Goal: Task Accomplishment & Management: Manage account settings

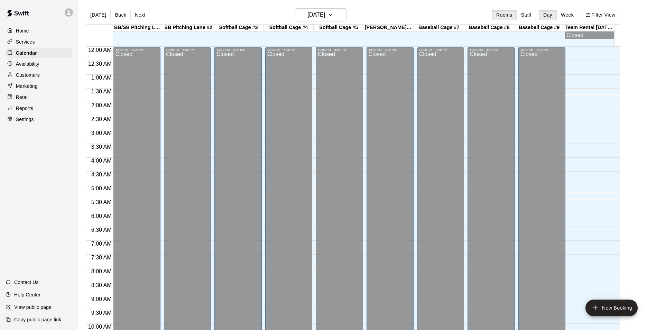
scroll to position [351, 0]
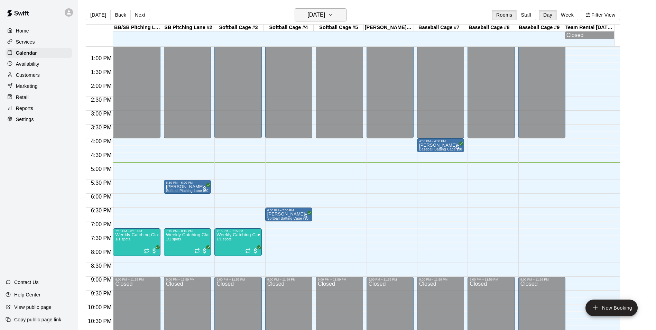
click at [325, 15] on h6 "[DATE]" at bounding box center [316, 15] width 18 height 10
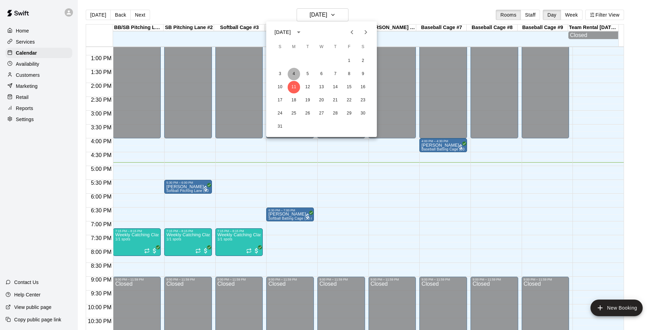
click at [294, 77] on button "4" at bounding box center [294, 74] width 12 height 12
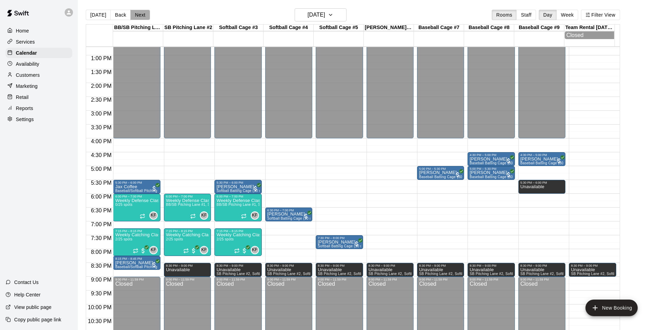
click at [139, 15] on button "Next" at bounding box center [139, 15] width 19 height 10
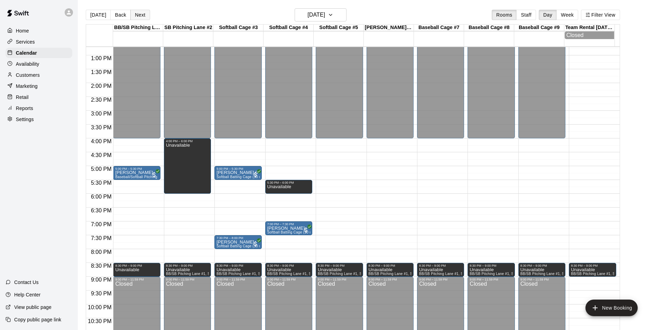
click at [144, 17] on button "Next" at bounding box center [139, 15] width 19 height 10
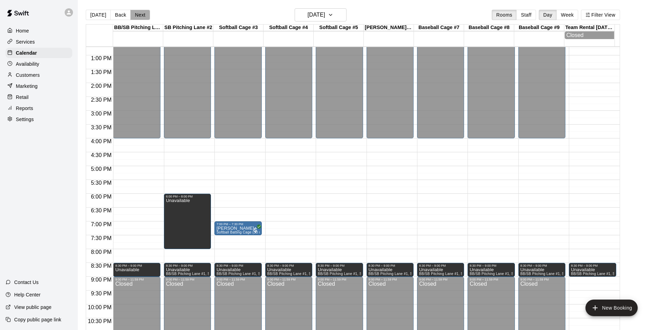
click at [144, 17] on button "Next" at bounding box center [139, 15] width 19 height 10
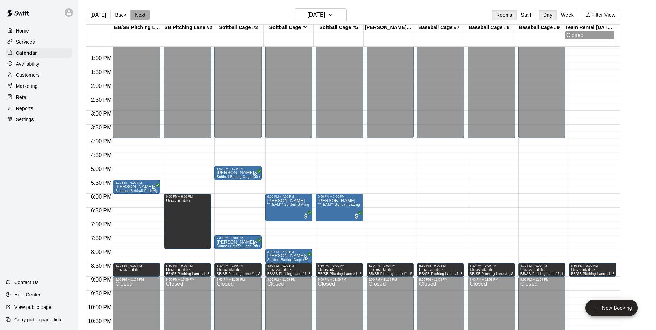
click at [144, 17] on button "Next" at bounding box center [139, 15] width 19 height 10
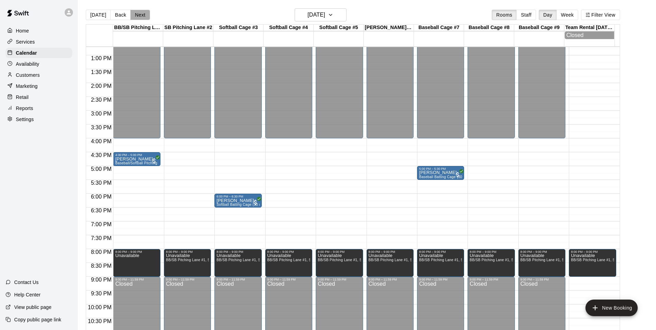
click at [144, 17] on button "Next" at bounding box center [139, 15] width 19 height 10
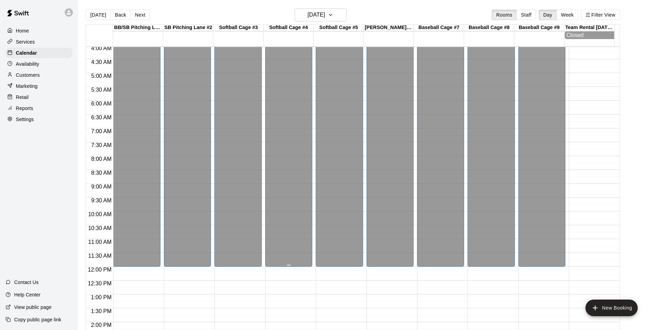
scroll to position [109, 0]
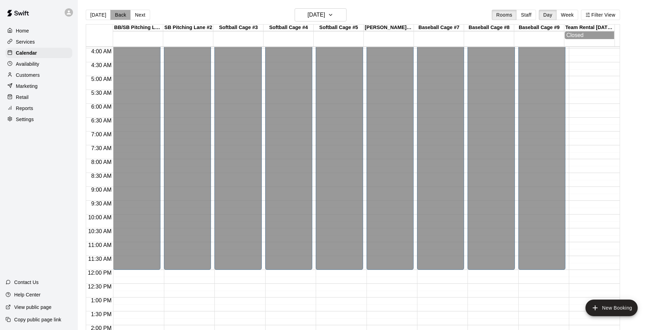
click at [117, 16] on button "Back" at bounding box center [120, 15] width 20 height 10
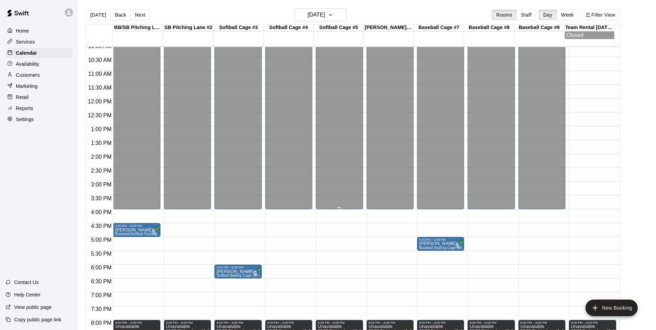
scroll to position [317, 0]
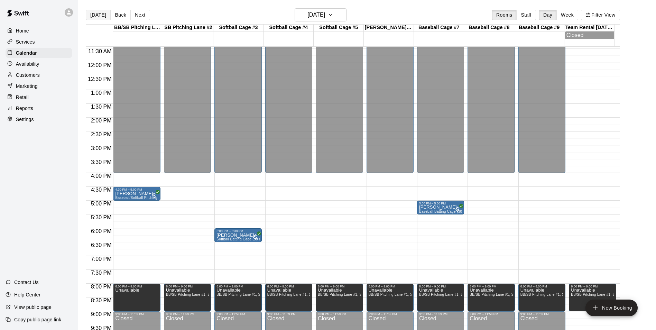
click at [100, 14] on button "[DATE]" at bounding box center [98, 15] width 25 height 10
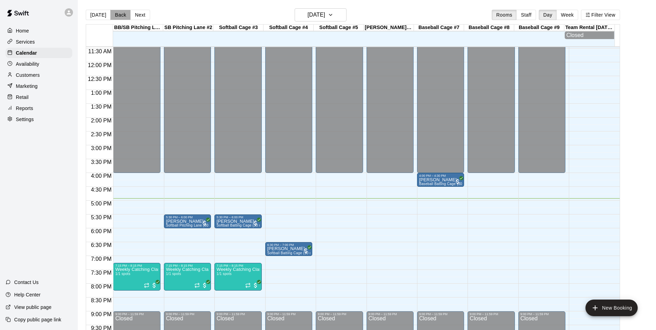
click at [117, 17] on button "Back" at bounding box center [120, 15] width 20 height 10
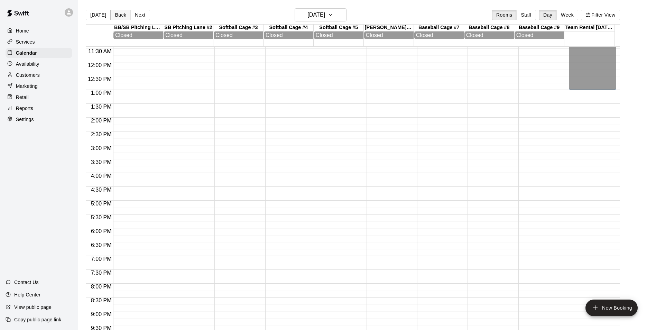
click at [117, 17] on button "Back" at bounding box center [120, 15] width 20 height 10
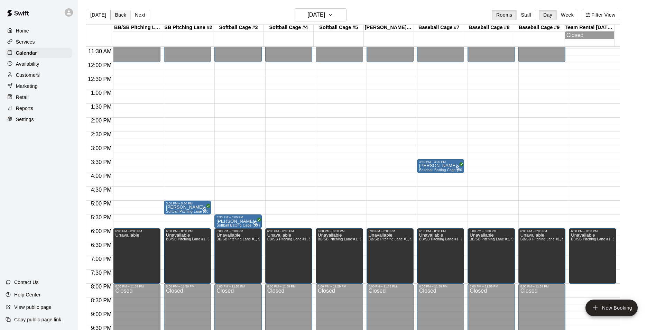
click at [117, 17] on button "Back" at bounding box center [120, 15] width 20 height 10
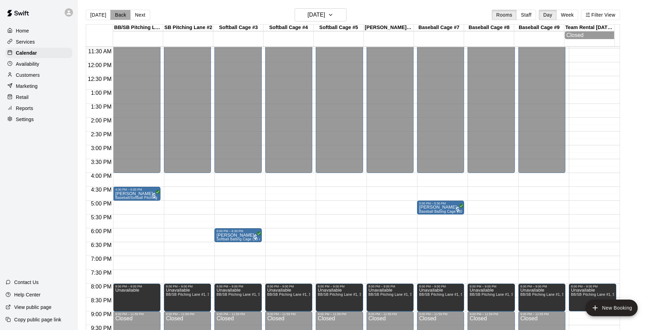
click at [124, 11] on button "Back" at bounding box center [120, 15] width 20 height 10
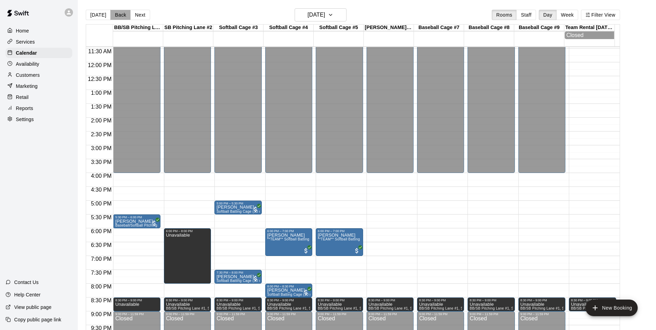
click at [124, 11] on button "Back" at bounding box center [120, 15] width 20 height 10
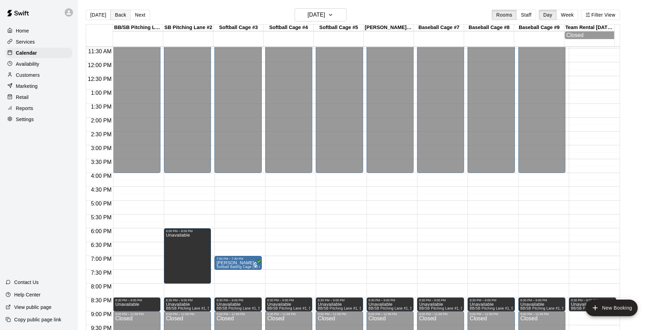
click at [124, 11] on button "Back" at bounding box center [120, 15] width 20 height 10
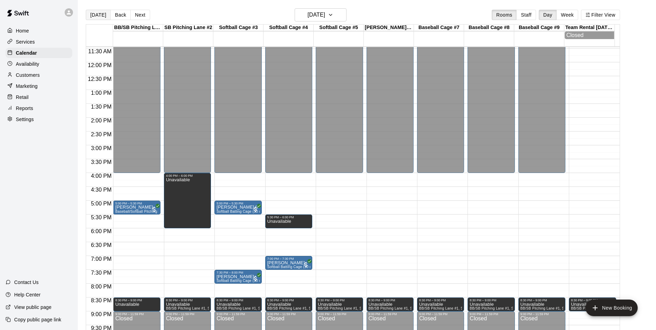
click at [104, 13] on button "[DATE]" at bounding box center [98, 15] width 25 height 10
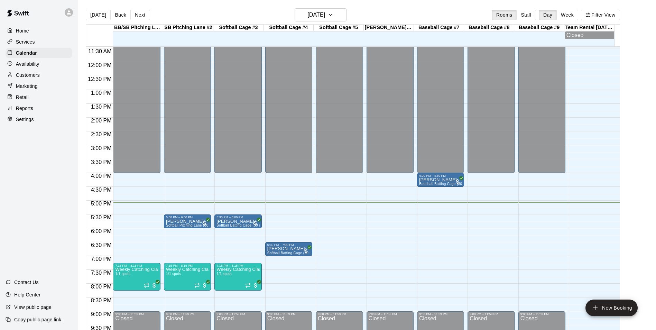
click at [138, 15] on button "Next" at bounding box center [139, 15] width 19 height 10
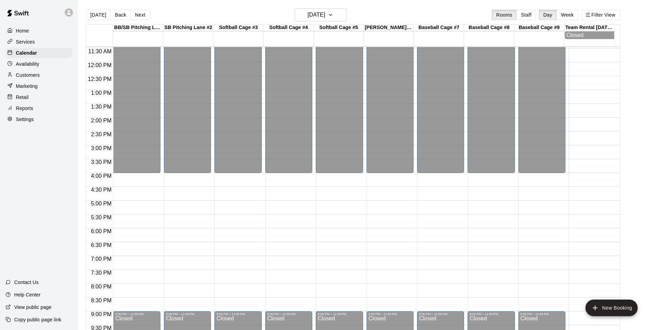
click at [437, 232] on div "12:00 AM – 4:00 PM Closed 9:00 PM – 11:59 PM Closed" at bounding box center [440, 62] width 47 height 664
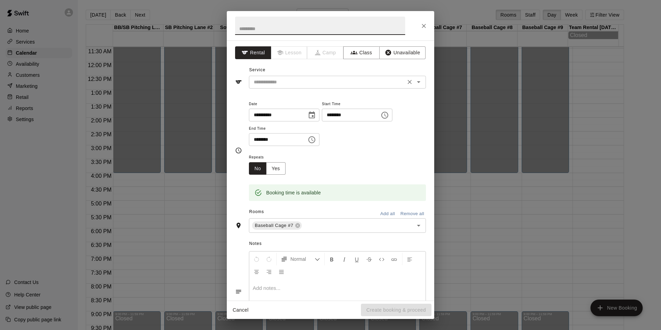
click at [321, 83] on input "text" at bounding box center [327, 82] width 153 height 9
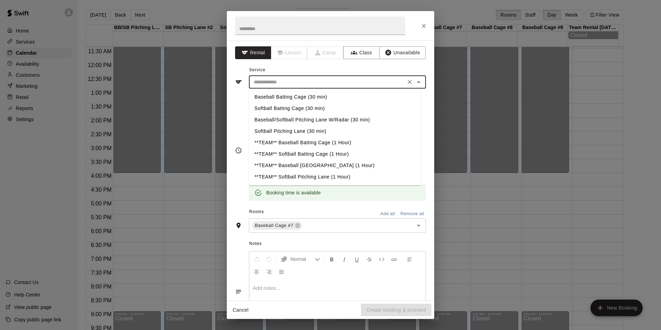
click at [300, 97] on li "Baseball Batting Cage (30 min)" at bounding box center [335, 96] width 172 height 11
type input "**********"
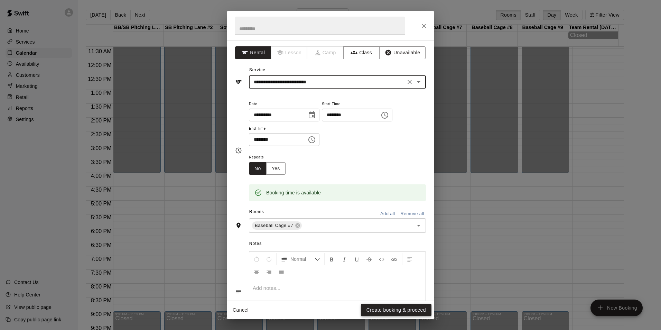
click at [410, 311] on button "Create booking & proceed" at bounding box center [396, 310] width 71 height 13
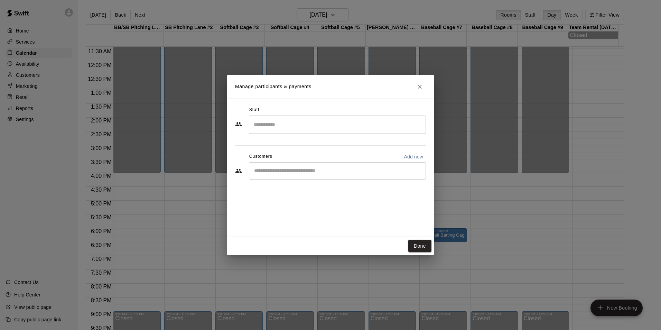
click at [320, 171] on input "Start typing to search customers..." at bounding box center [337, 170] width 171 height 7
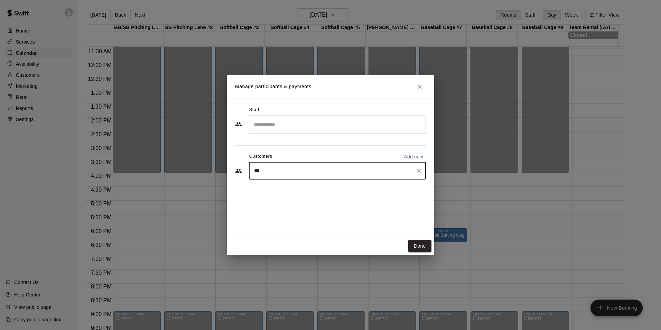
type input "****"
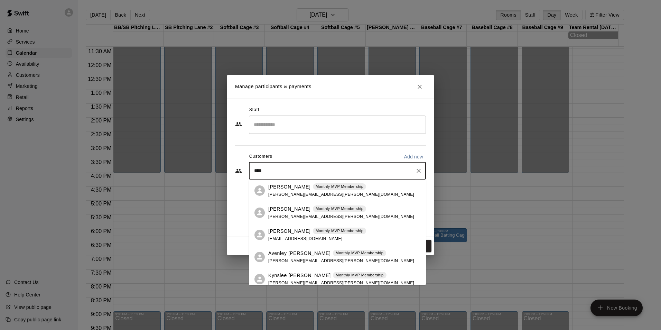
click at [273, 184] on p "[PERSON_NAME]" at bounding box center [289, 186] width 42 height 7
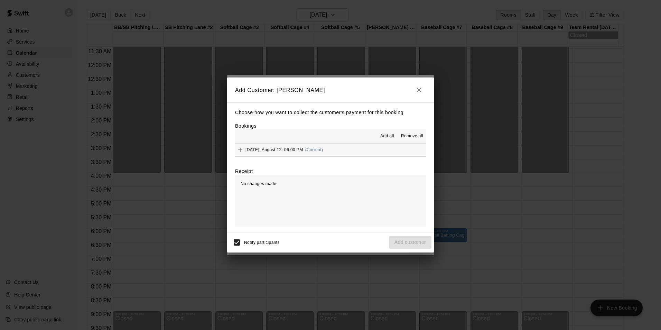
click at [378, 149] on button "Tuesday, August 12: 06:00 PM (Current)" at bounding box center [330, 150] width 191 height 13
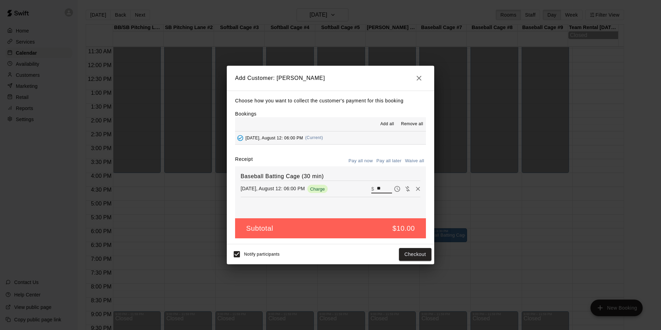
click at [377, 191] on input "**" at bounding box center [384, 188] width 15 height 9
type input "*"
click at [412, 251] on button "Add customer" at bounding box center [410, 254] width 43 height 13
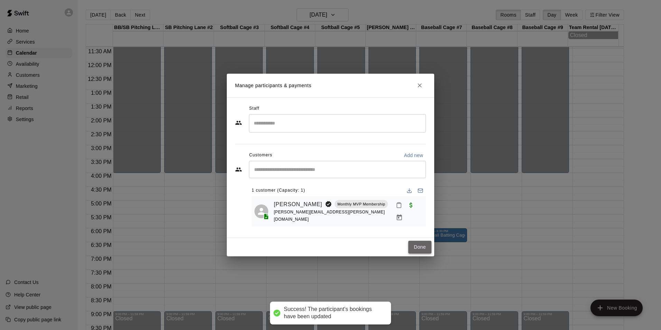
click at [420, 243] on button "Done" at bounding box center [419, 247] width 23 height 13
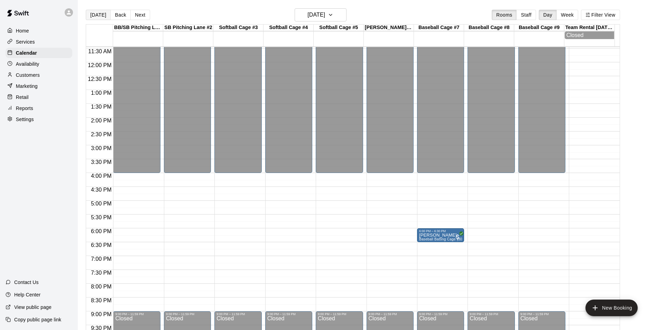
click at [100, 15] on button "[DATE]" at bounding box center [98, 15] width 25 height 10
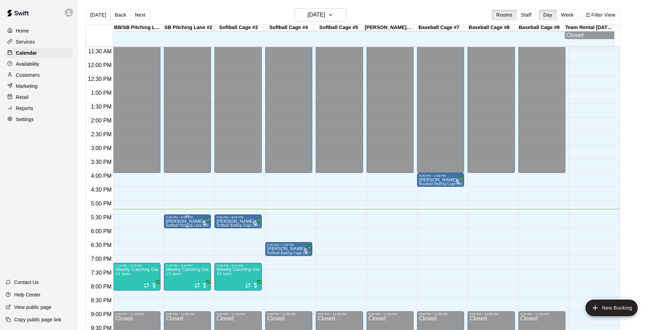
click at [181, 221] on p "[PERSON_NAME]" at bounding box center [187, 221] width 43 height 0
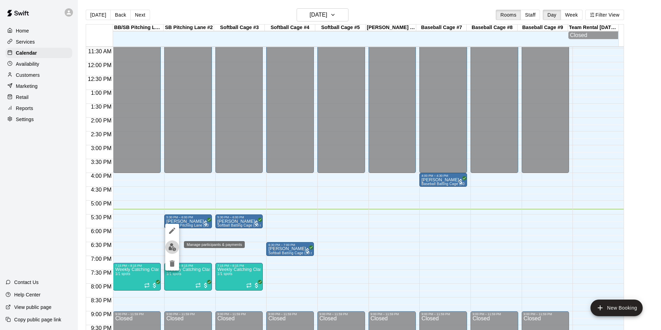
click at [174, 247] on img "edit" at bounding box center [172, 247] width 8 height 8
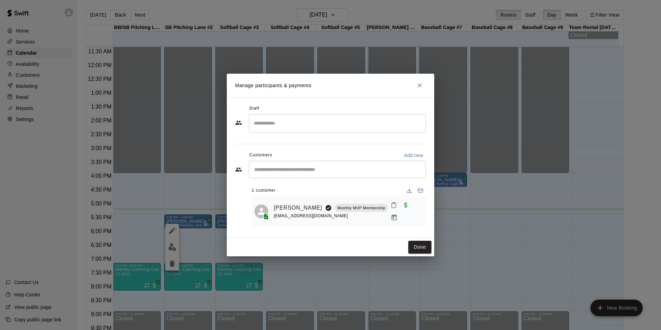
click at [395, 208] on icon "Mark attendance" at bounding box center [394, 205] width 6 height 6
click at [417, 208] on p "[PERSON_NAME] attended" at bounding box center [439, 211] width 61 height 7
click at [415, 244] on button "Done" at bounding box center [419, 247] width 23 height 13
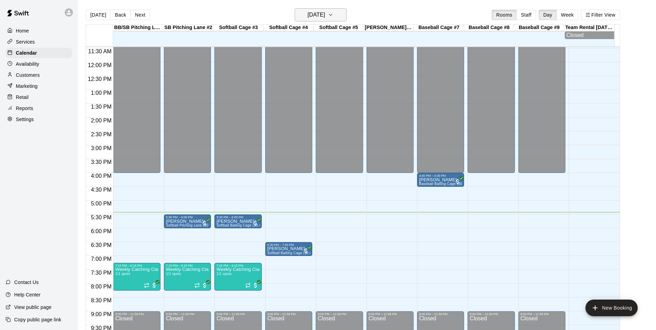
click at [346, 16] on button "[DATE]" at bounding box center [321, 14] width 52 height 13
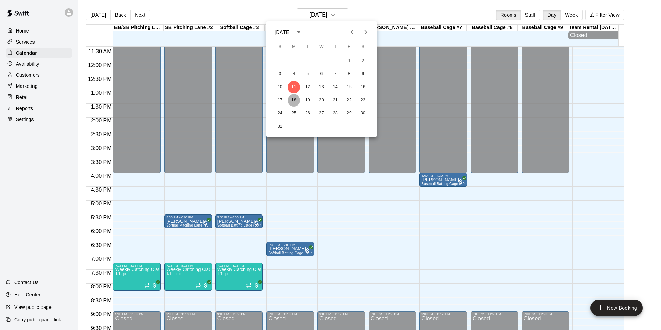
click at [295, 97] on button "18" at bounding box center [294, 100] width 12 height 12
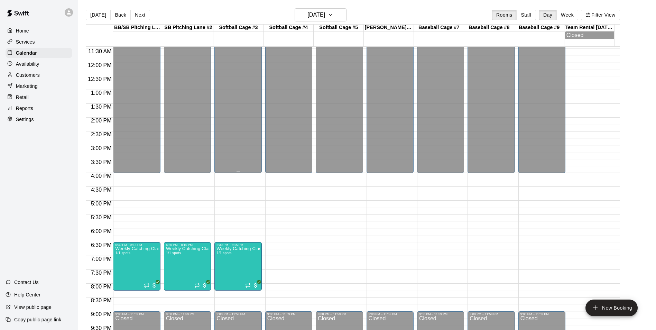
drag, startPoint x: 99, startPoint y: 11, endPoint x: 217, endPoint y: 86, distance: 140.4
click at [99, 11] on button "[DATE]" at bounding box center [98, 15] width 25 height 10
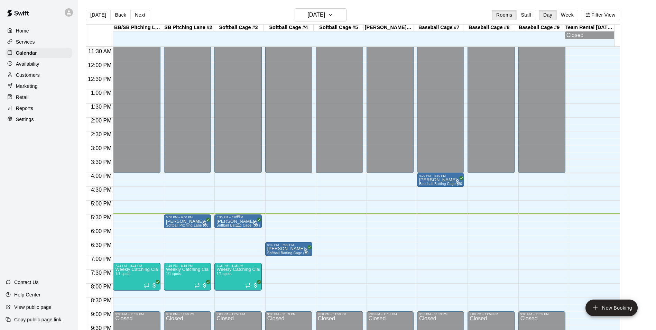
drag, startPoint x: 237, startPoint y: 223, endPoint x: 230, endPoint y: 225, distance: 7.3
click at [230, 225] on span "Softball Batting Cage (30 min)" at bounding box center [241, 225] width 49 height 4
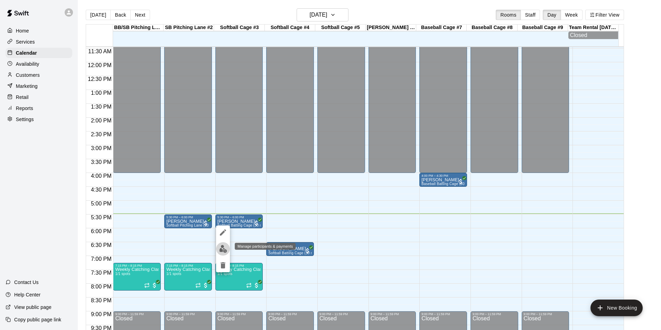
click at [225, 252] on img "edit" at bounding box center [223, 249] width 8 height 8
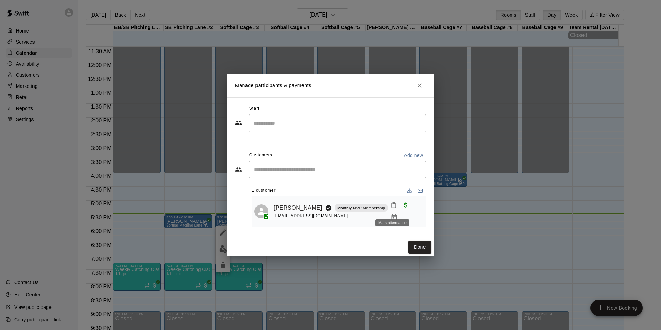
click at [389, 211] on button "Mark attendance" at bounding box center [394, 205] width 12 height 12
click at [405, 206] on li "[PERSON_NAME] attended" at bounding box center [432, 208] width 81 height 11
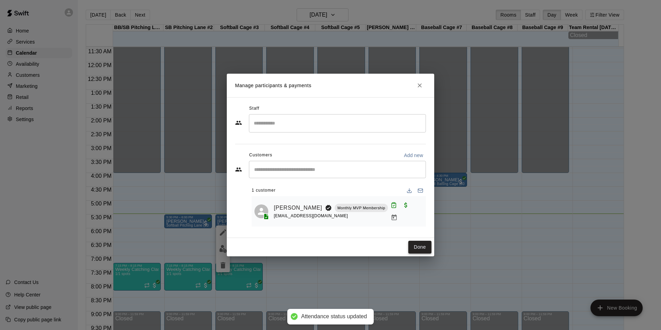
click at [422, 246] on button "Done" at bounding box center [419, 247] width 23 height 13
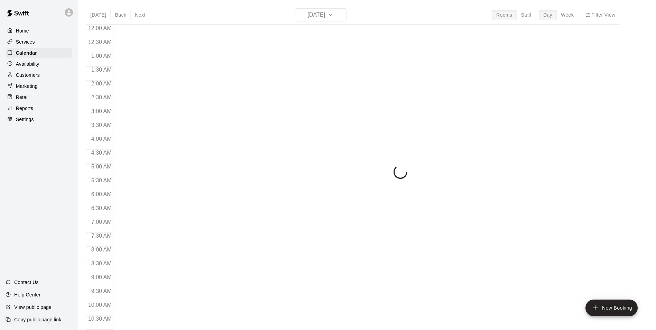
scroll to position [351, 0]
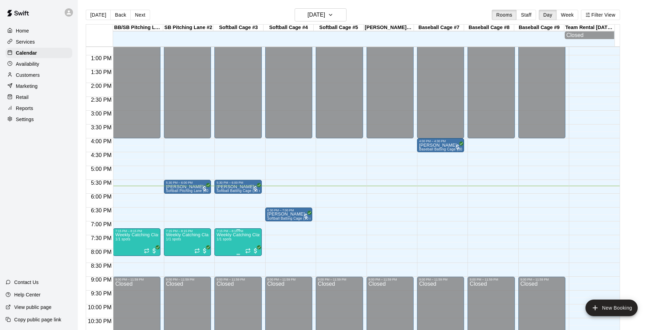
drag, startPoint x: 241, startPoint y: 241, endPoint x: 234, endPoint y: 246, distance: 8.2
click at [225, 257] on img "edit" at bounding box center [223, 259] width 8 height 8
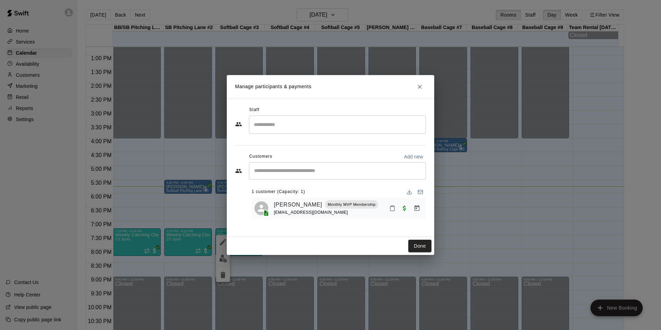
click at [421, 84] on icon "Close" at bounding box center [419, 86] width 7 height 7
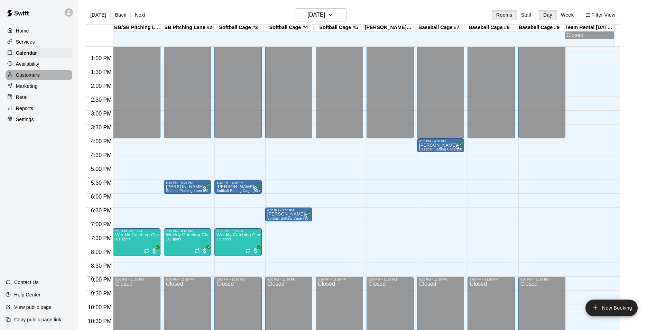
click at [27, 80] on div "Customers" at bounding box center [39, 75] width 67 height 10
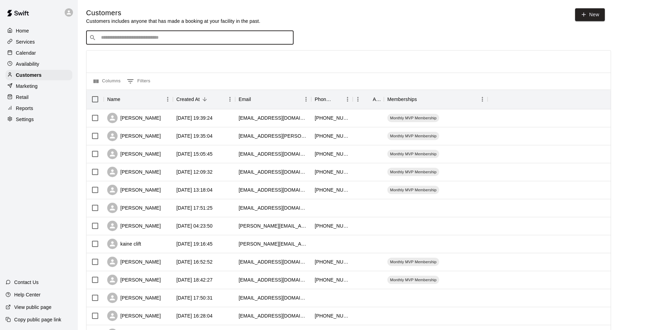
click at [144, 36] on input "Search customers by name or email" at bounding box center [195, 37] width 192 height 7
type input "******"
click at [128, 51] on p "[PERSON_NAME] [PERSON_NAME]" at bounding box center [148, 52] width 86 height 7
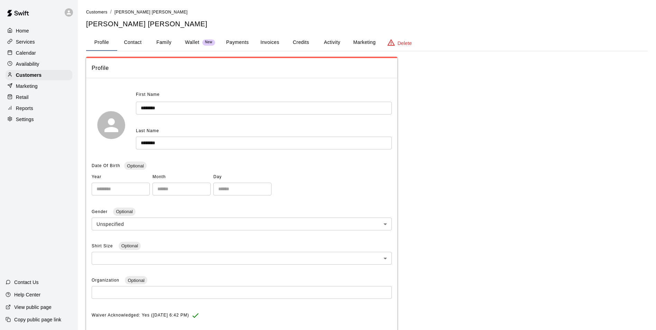
click at [305, 41] on button "Credits" at bounding box center [300, 42] width 31 height 17
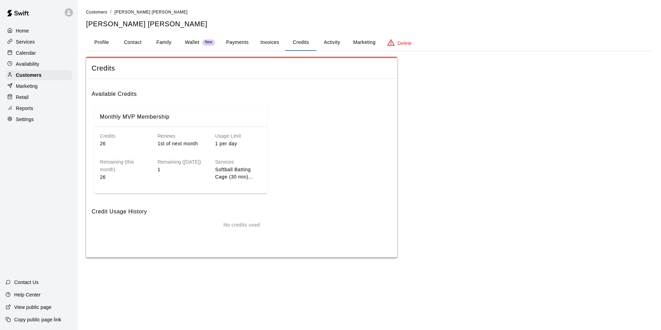
click at [270, 41] on button "Invoices" at bounding box center [269, 42] width 31 height 17
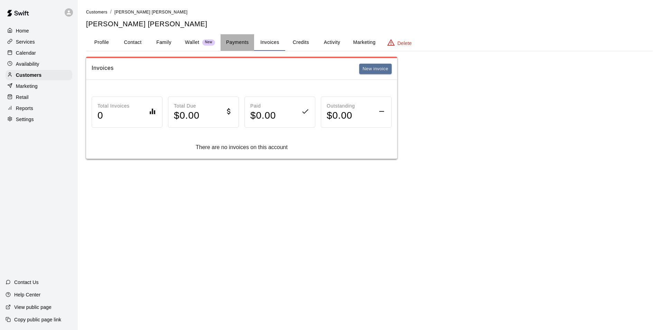
click at [231, 41] on button "Payments" at bounding box center [238, 42] width 34 height 17
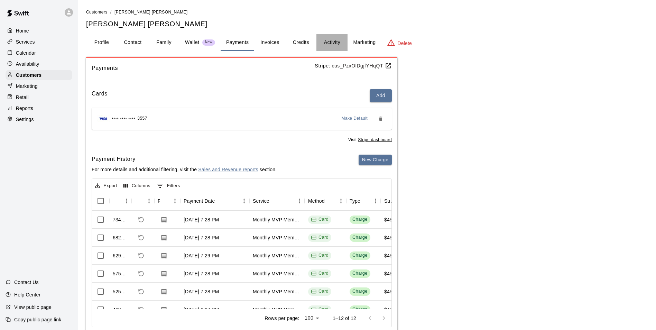
click at [331, 37] on button "Activity" at bounding box center [331, 42] width 31 height 17
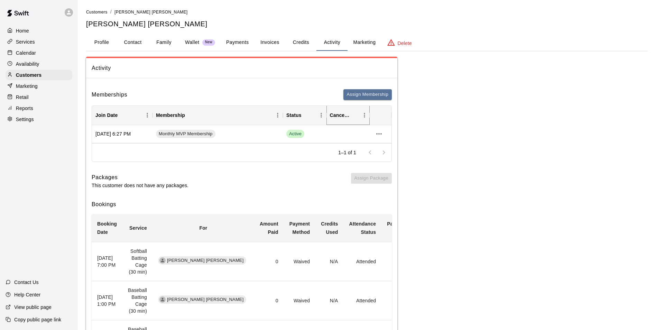
click at [358, 116] on button "Sort" at bounding box center [355, 115] width 10 height 10
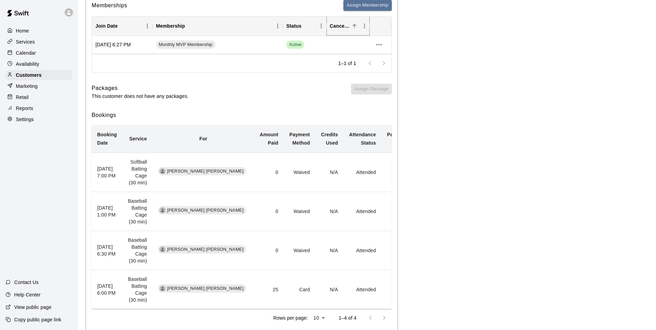
scroll to position [108, 0]
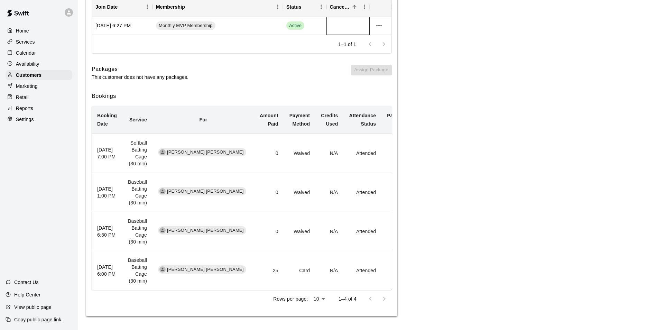
click at [346, 25] on div at bounding box center [348, 26] width 44 height 18
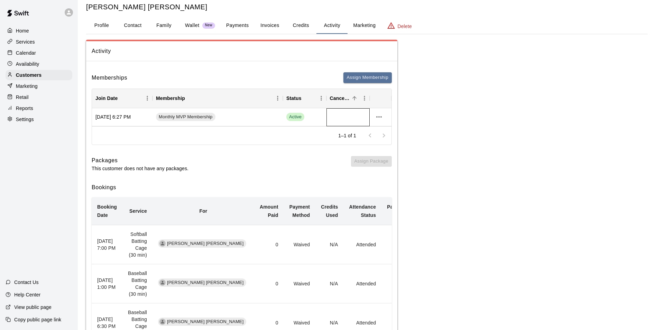
scroll to position [4, 0]
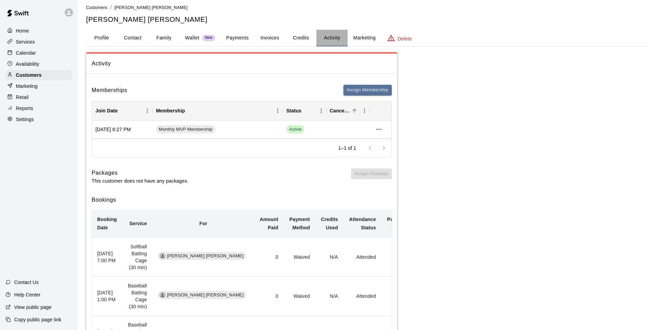
click at [332, 37] on button "Activity" at bounding box center [331, 38] width 31 height 17
click at [350, 131] on div at bounding box center [348, 130] width 44 height 18
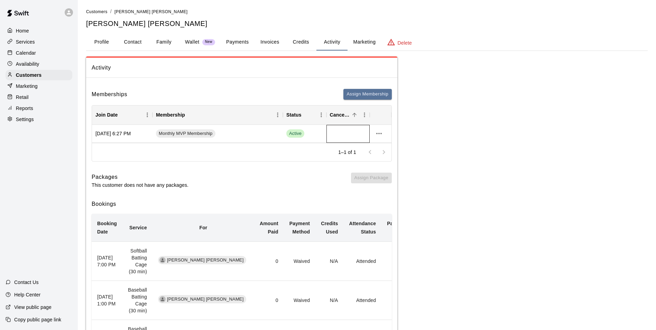
scroll to position [0, 0]
click at [377, 135] on icon "more actions" at bounding box center [379, 134] width 8 height 8
click at [384, 162] on li "Cancel" at bounding box center [392, 159] width 39 height 11
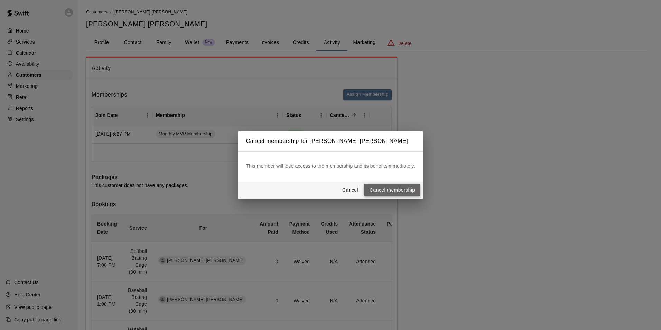
click at [389, 191] on button "Cancel membership" at bounding box center [392, 190] width 56 height 13
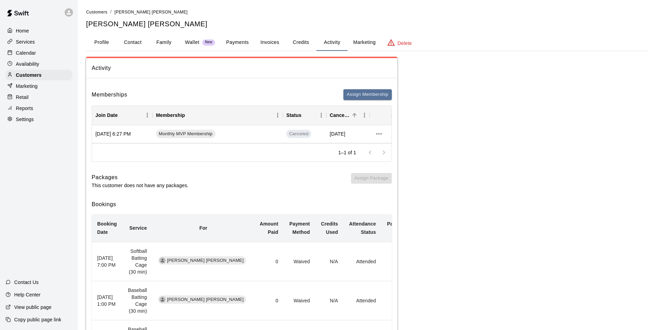
click at [31, 51] on p "Calendar" at bounding box center [26, 52] width 20 height 7
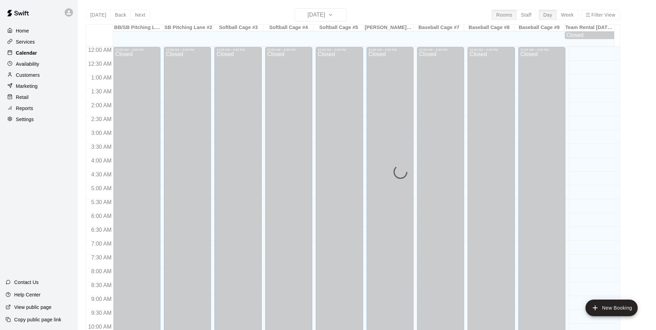
scroll to position [351, 0]
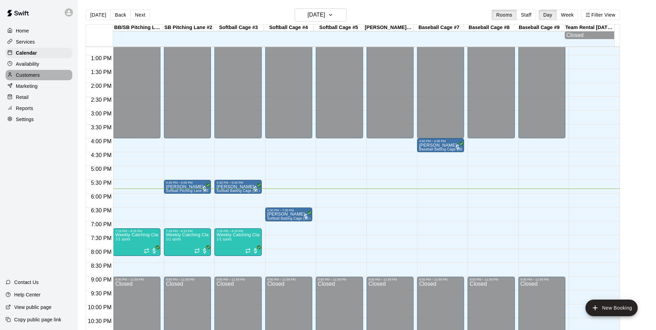
click at [25, 76] on p "Customers" at bounding box center [28, 75] width 24 height 7
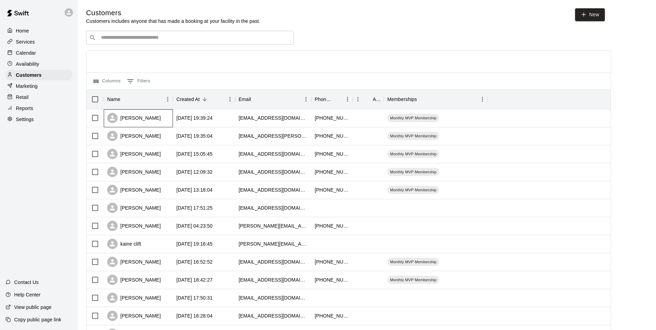
click at [145, 122] on div "[PERSON_NAME]" at bounding box center [134, 118] width 54 height 10
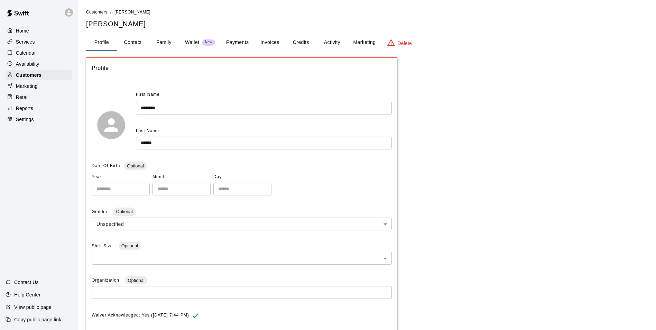
click at [268, 37] on button "Invoices" at bounding box center [269, 42] width 31 height 17
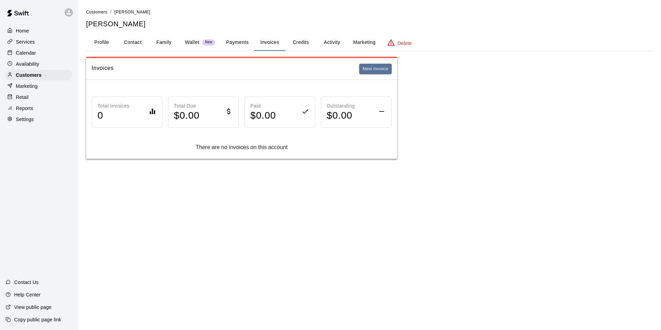
click at [232, 45] on button "Payments" at bounding box center [238, 42] width 34 height 17
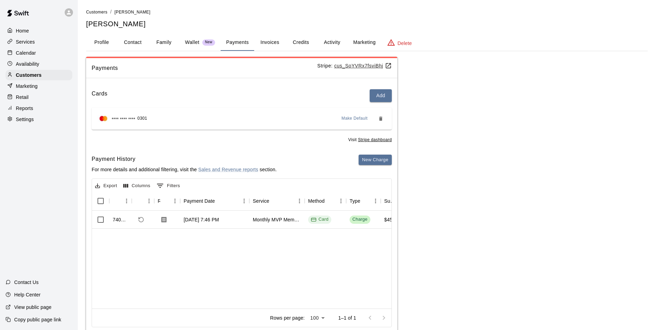
click at [335, 41] on button "Activity" at bounding box center [331, 42] width 31 height 17
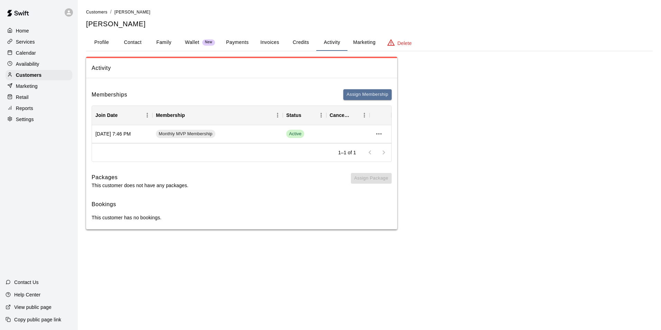
click at [43, 52] on div "Calendar" at bounding box center [39, 53] width 67 height 10
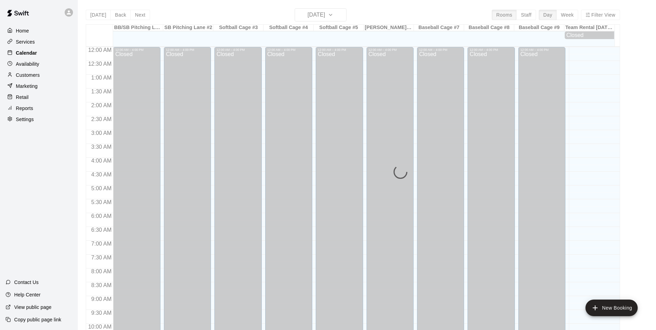
scroll to position [351, 0]
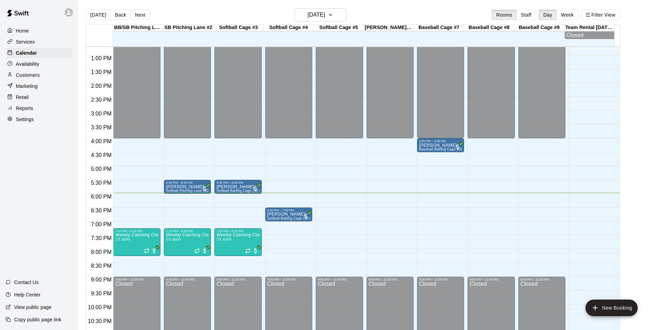
click at [132, 197] on div "12:00 AM – 4:00 PM Closed 7:15 PM – 8:15 PM Weekly Catching Class (Ages [DEMOGR…" at bounding box center [136, 28] width 47 height 664
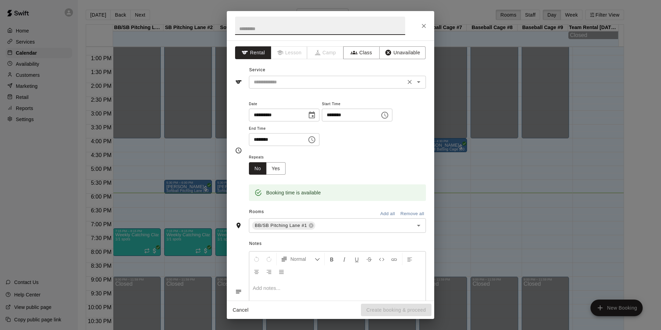
click at [324, 86] on div "​" at bounding box center [337, 82] width 177 height 13
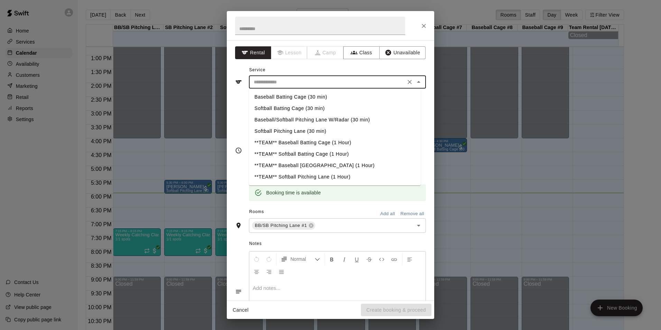
click at [314, 121] on li "Baseball/Softball Pitching Lane W/Radar (30 min)" at bounding box center [335, 119] width 172 height 11
type input "**********"
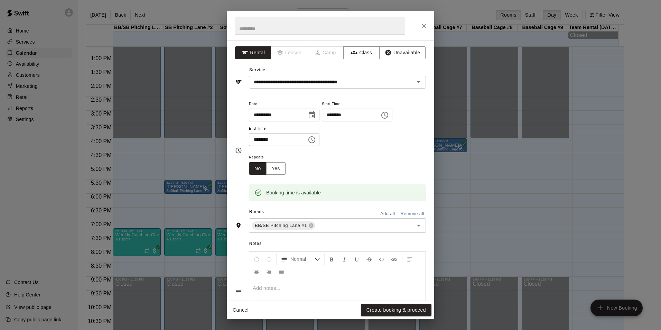
click at [413, 303] on div "Cancel Create booking & proceed" at bounding box center [331, 310] width 208 height 18
click at [398, 307] on button "Create booking & proceed" at bounding box center [396, 310] width 71 height 13
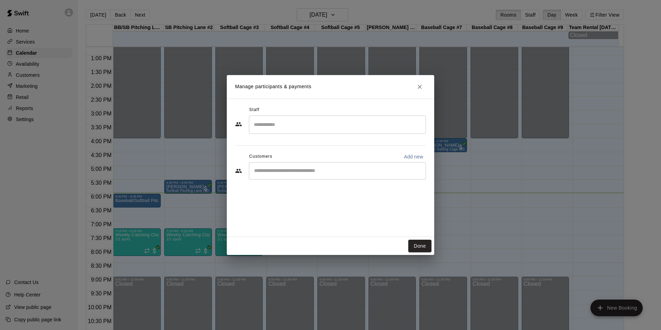
click at [306, 176] on div "​" at bounding box center [337, 170] width 177 height 17
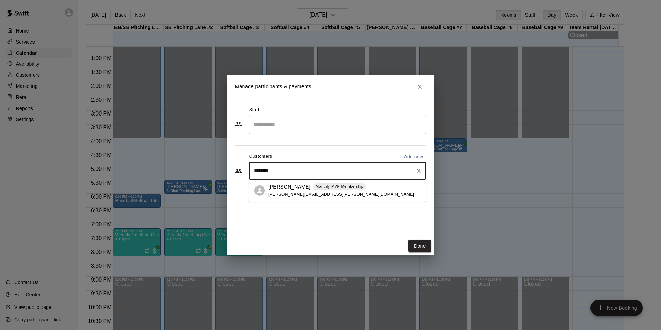
type input "*********"
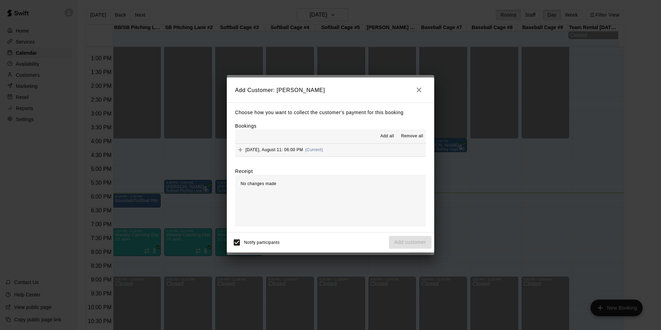
click at [323, 149] on span "(Current)" at bounding box center [314, 149] width 18 height 5
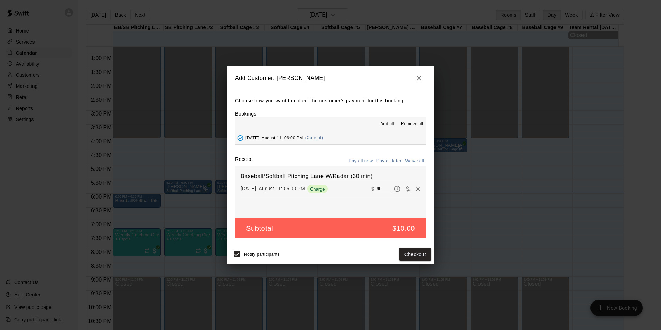
click at [377, 186] on input "**" at bounding box center [384, 188] width 15 height 9
type input "*"
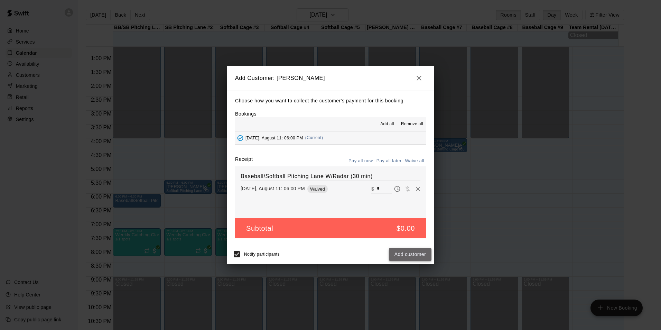
click at [407, 255] on button "Add customer" at bounding box center [410, 254] width 43 height 13
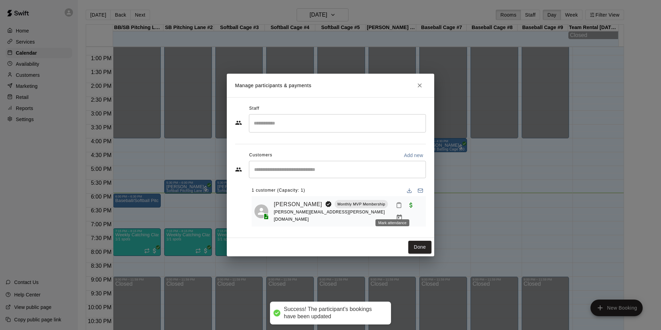
click at [396, 208] on icon "Mark attendance" at bounding box center [399, 205] width 6 height 6
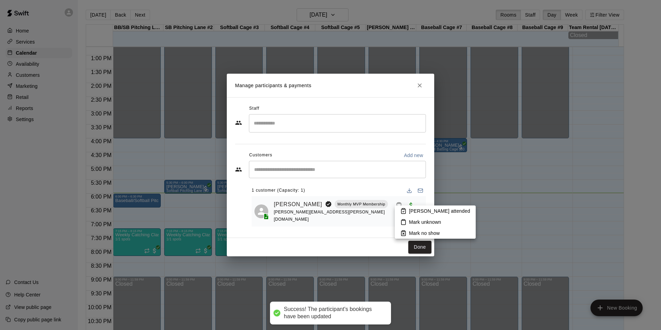
click at [411, 206] on li "[PERSON_NAME] attended" at bounding box center [435, 210] width 81 height 11
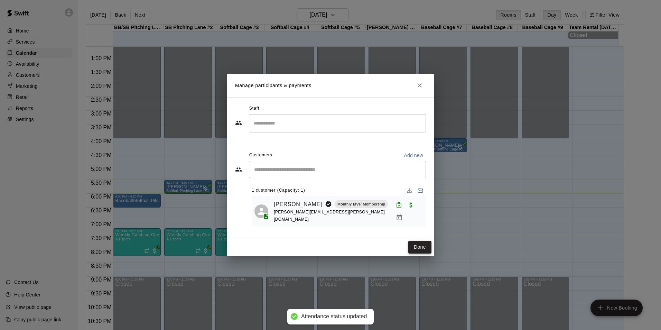
click at [414, 246] on button "Done" at bounding box center [419, 247] width 23 height 13
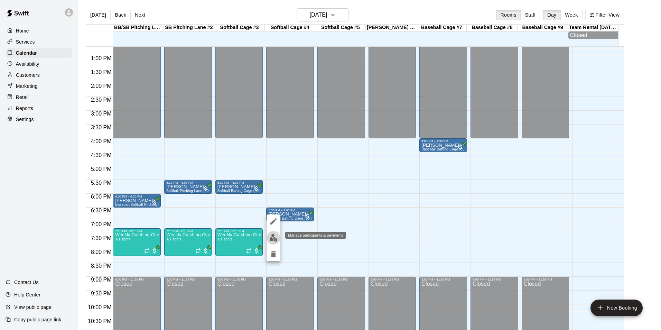
click at [274, 239] on img "edit" at bounding box center [274, 238] width 8 height 8
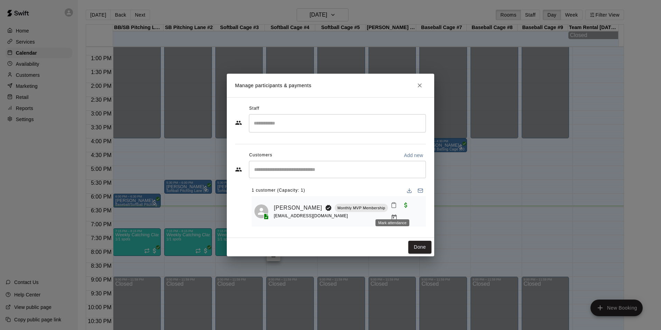
click at [393, 208] on icon "Mark attendance" at bounding box center [394, 205] width 6 height 6
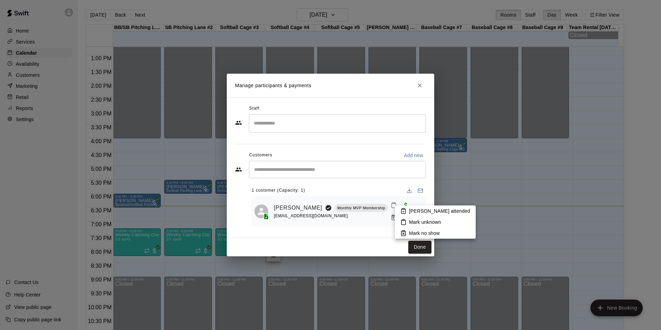
click at [410, 208] on p "[PERSON_NAME] attended" at bounding box center [439, 211] width 61 height 7
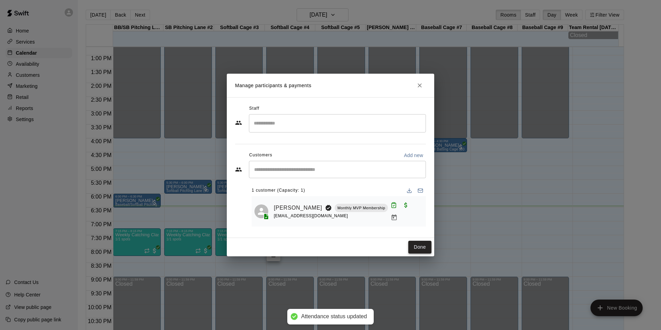
click at [421, 248] on button "Done" at bounding box center [419, 247] width 23 height 13
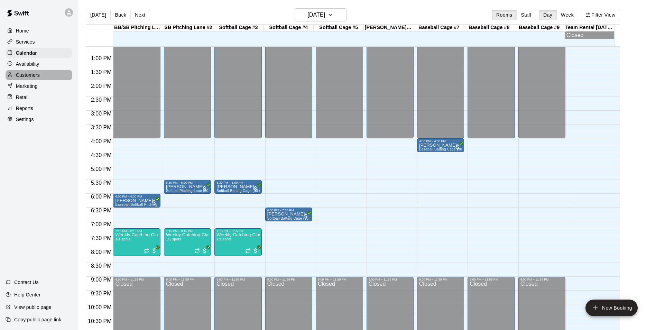
click at [29, 77] on p "Customers" at bounding box center [28, 75] width 24 height 7
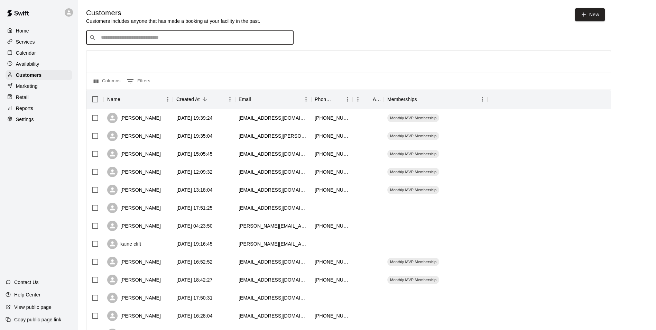
click at [199, 39] on input "Search customers by name or email" at bounding box center [195, 37] width 192 height 7
type input "******"
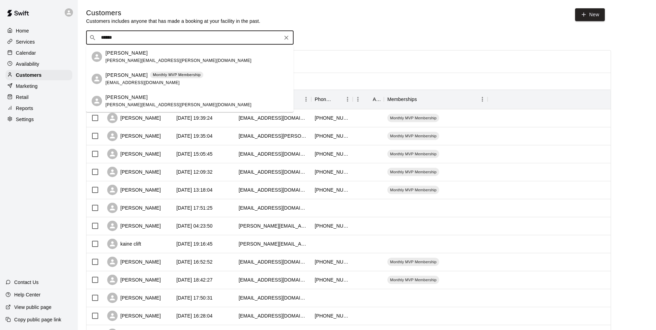
click at [169, 80] on div "[PERSON_NAME] Monthly MVP Membership [EMAIL_ADDRESS][DOMAIN_NAME]" at bounding box center [154, 79] width 98 height 15
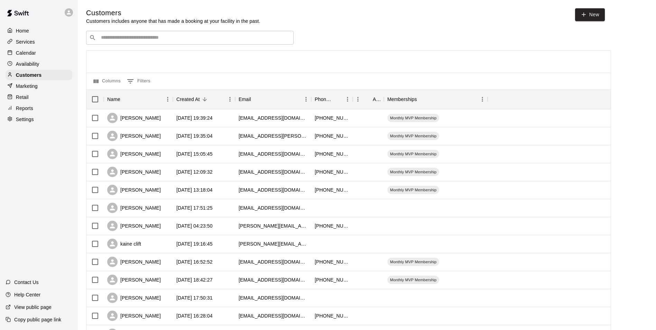
click at [165, 40] on input "Search customers by name or email" at bounding box center [195, 37] width 192 height 7
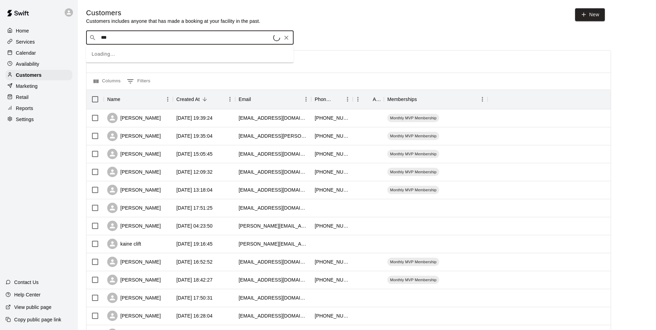
type input "****"
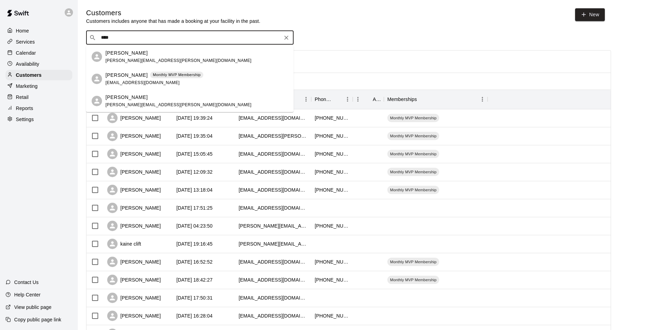
click at [158, 57] on div "Dalton McCarty [EMAIL_ADDRESS][PERSON_NAME][DOMAIN_NAME]" at bounding box center [178, 56] width 146 height 15
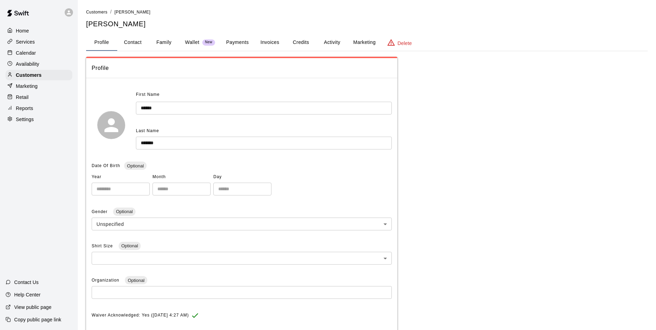
click at [397, 45] on div "Delete" at bounding box center [399, 42] width 25 height 8
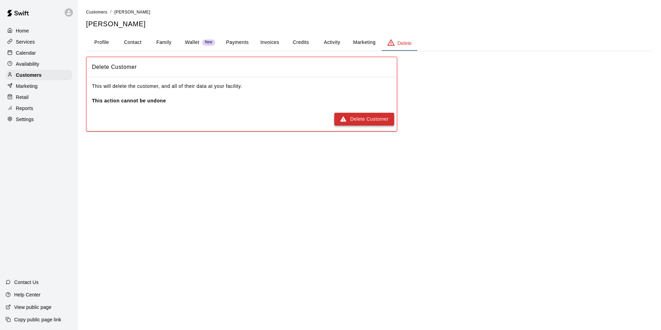
click at [370, 120] on button "Delete Customer" at bounding box center [364, 119] width 60 height 13
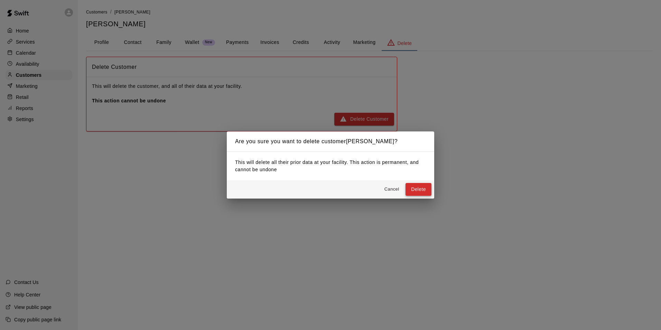
click at [416, 189] on button "Delete" at bounding box center [419, 189] width 26 height 13
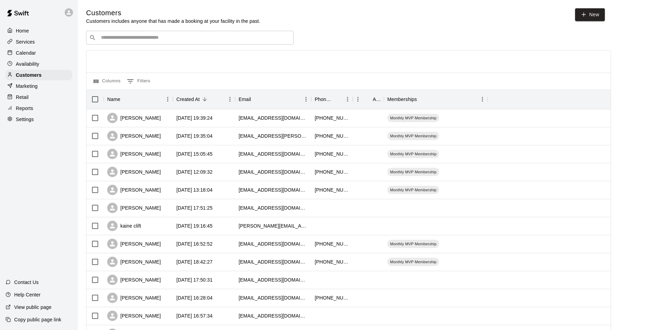
click at [110, 40] on input "Search customers by name or email" at bounding box center [195, 37] width 192 height 7
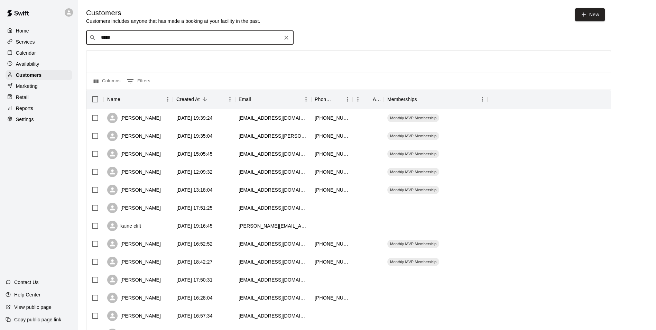
type input "******"
click at [129, 52] on p "[PERSON_NAME]" at bounding box center [126, 52] width 42 height 7
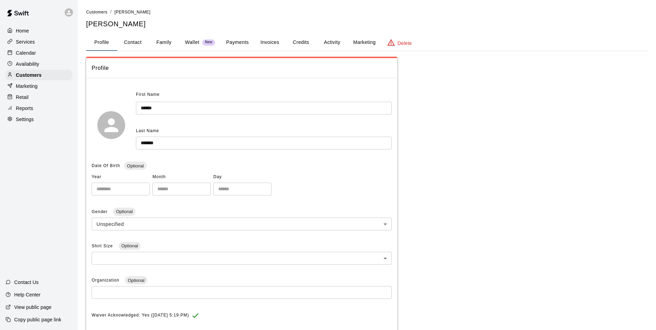
click at [130, 44] on button "Contact" at bounding box center [132, 42] width 31 height 17
select select "**"
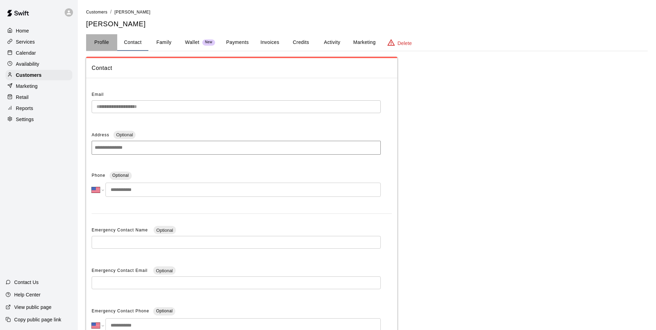
click at [103, 43] on button "Profile" at bounding box center [101, 42] width 31 height 17
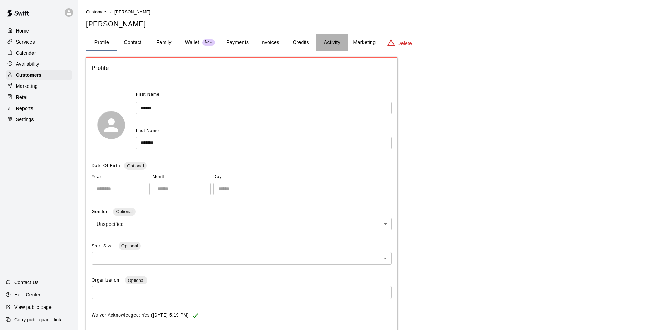
click at [330, 44] on button "Activity" at bounding box center [331, 42] width 31 height 17
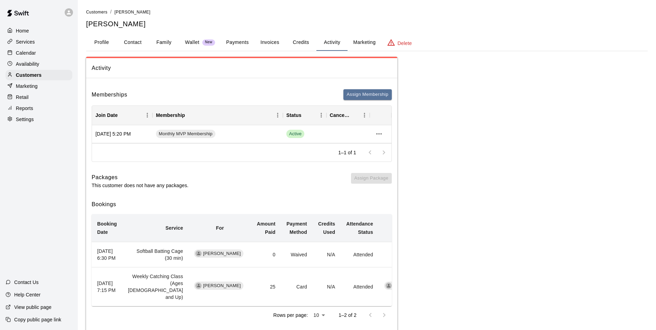
click at [309, 43] on button "Credits" at bounding box center [300, 42] width 31 height 17
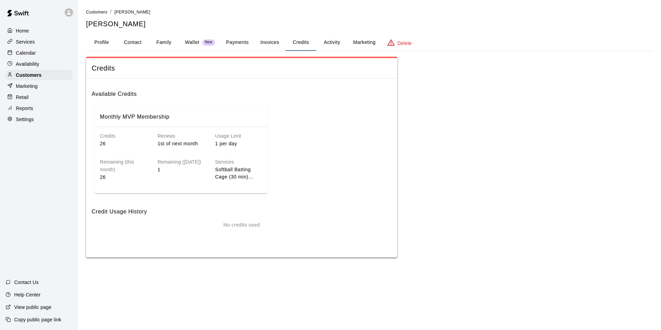
click at [269, 42] on button "Invoices" at bounding box center [269, 42] width 31 height 17
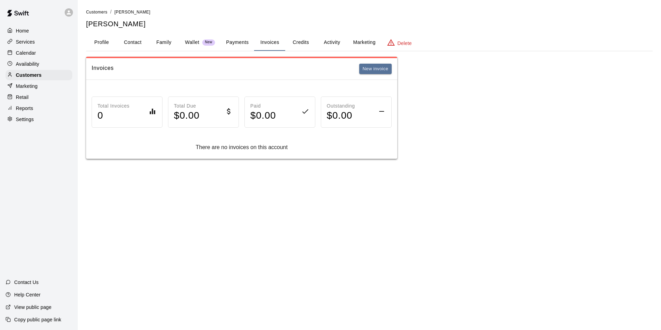
click at [237, 43] on button "Payments" at bounding box center [238, 42] width 34 height 17
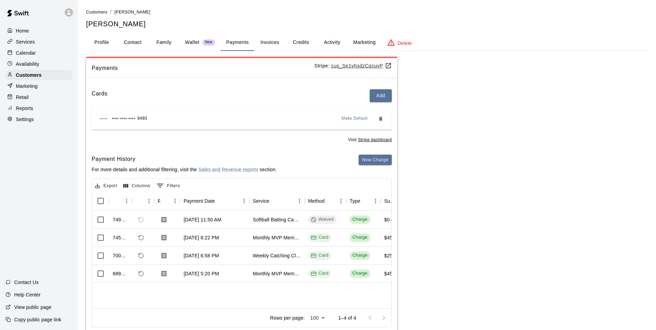
click at [194, 43] on p "Wallet" at bounding box center [192, 42] width 15 height 7
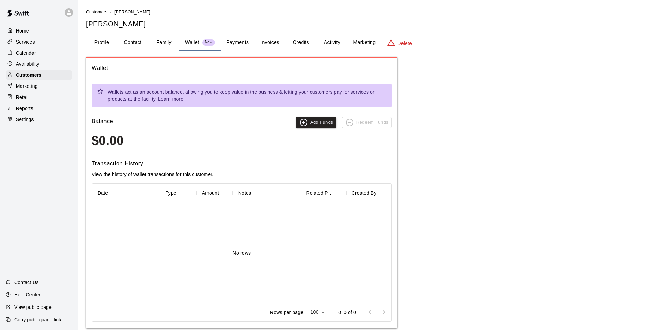
click at [167, 44] on button "Family" at bounding box center [163, 42] width 31 height 17
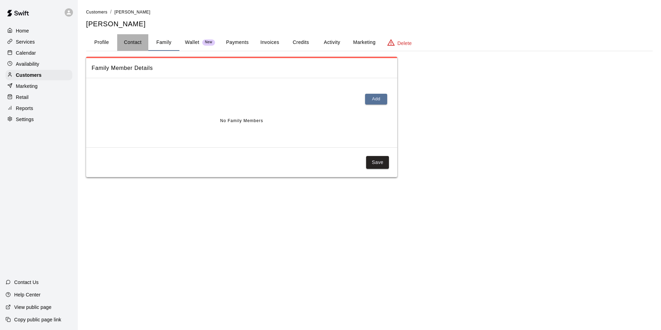
click at [134, 42] on button "Contact" at bounding box center [132, 42] width 31 height 17
select select "**"
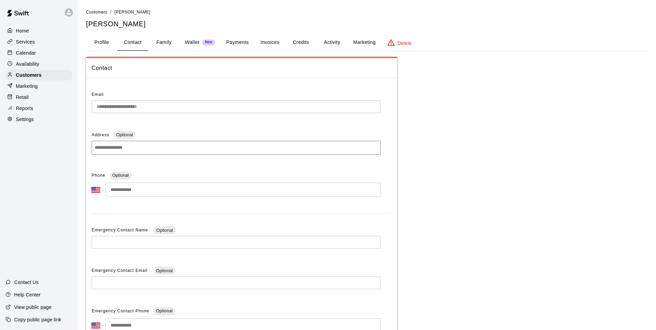
click at [109, 43] on button "Profile" at bounding box center [101, 42] width 31 height 17
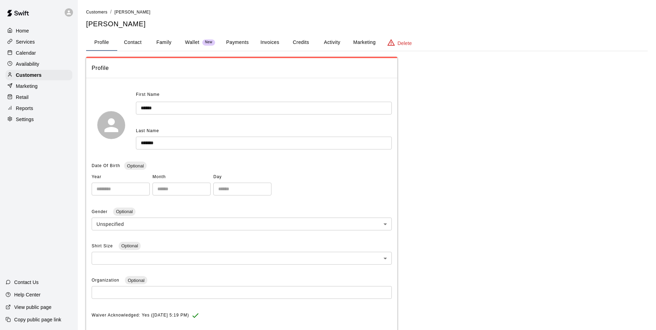
click at [19, 54] on p "Calendar" at bounding box center [26, 52] width 20 height 7
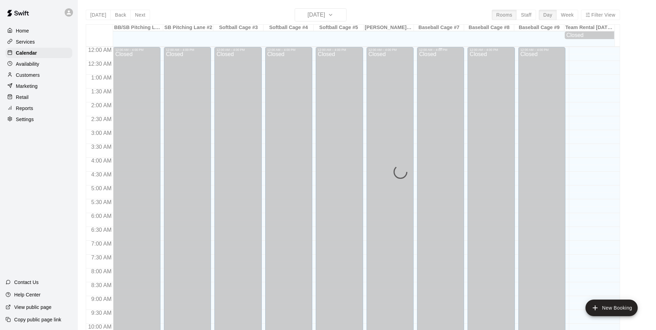
scroll to position [351, 0]
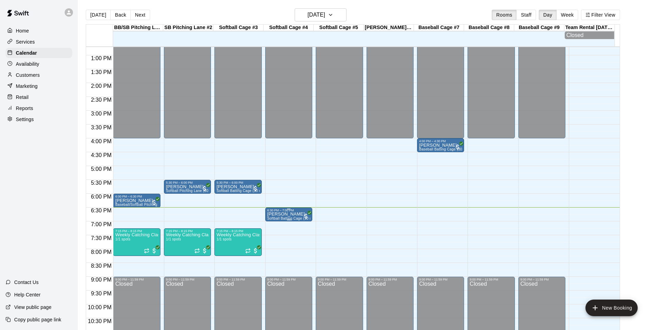
click at [297, 212] on div "6:30 PM – 7:00 PM" at bounding box center [288, 210] width 43 height 3
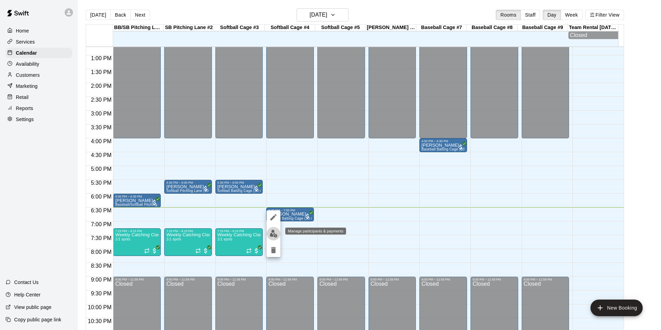
click at [273, 235] on img "edit" at bounding box center [274, 234] width 8 height 8
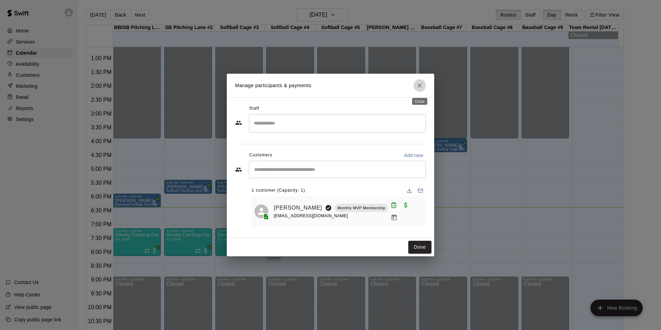
click at [418, 85] on icon "Close" at bounding box center [420, 85] width 4 height 4
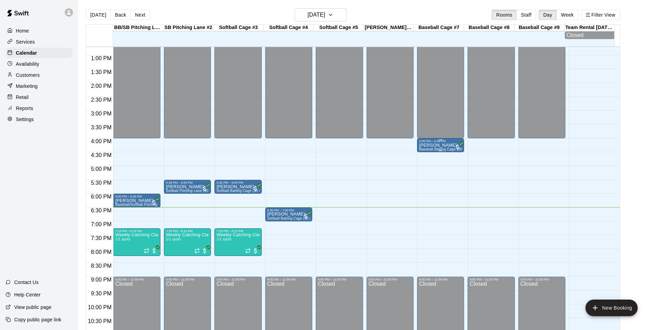
click at [442, 147] on div "[PERSON_NAME] Baseball Batting Cage (30 min)" at bounding box center [440, 308] width 43 height 330
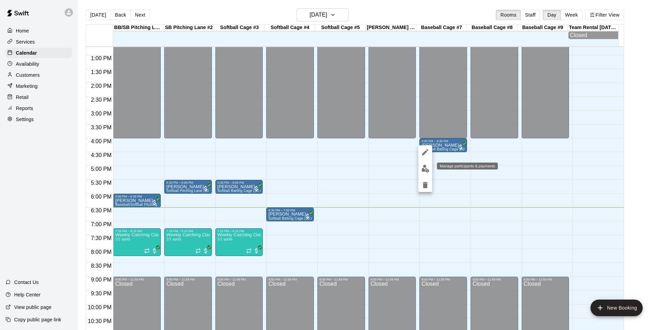
click at [423, 169] on img "edit" at bounding box center [426, 169] width 8 height 8
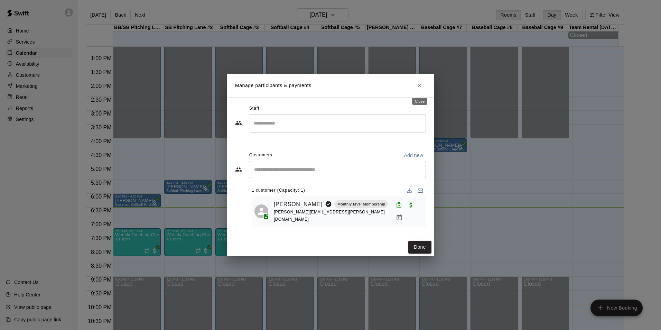
click at [423, 90] on button "Close" at bounding box center [420, 85] width 12 height 12
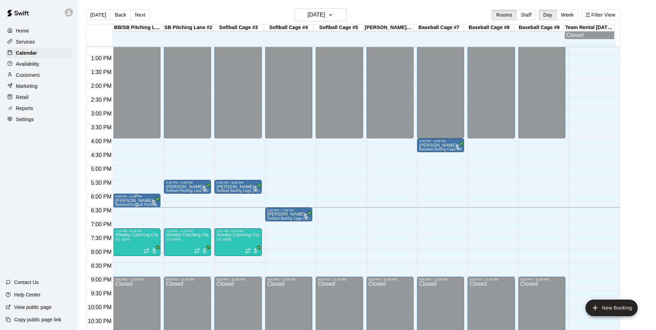
click at [136, 198] on div "6:00 PM – 6:30 PM" at bounding box center [136, 196] width 43 height 3
click at [121, 220] on img "edit" at bounding box center [122, 220] width 8 height 8
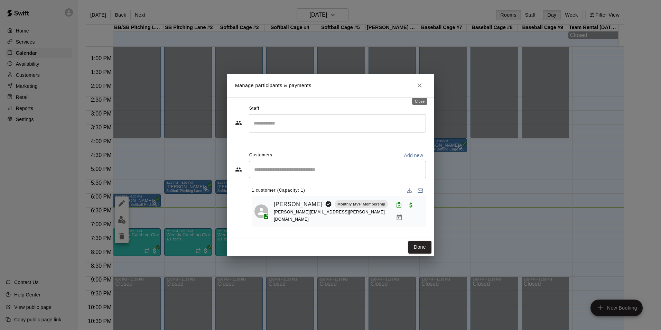
click at [418, 88] on icon "Close" at bounding box center [420, 85] width 4 height 4
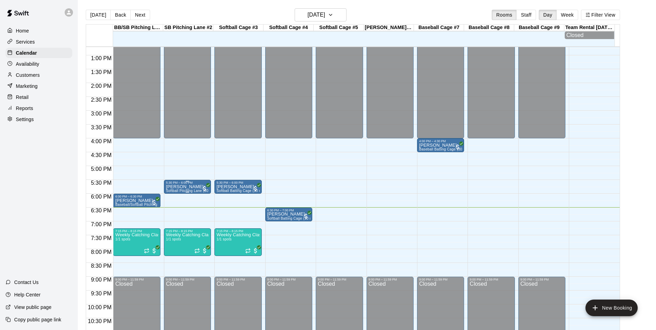
click at [188, 184] on div "5:30 PM – 6:00 PM" at bounding box center [187, 182] width 43 height 3
click at [169, 208] on img "edit" at bounding box center [172, 206] width 8 height 8
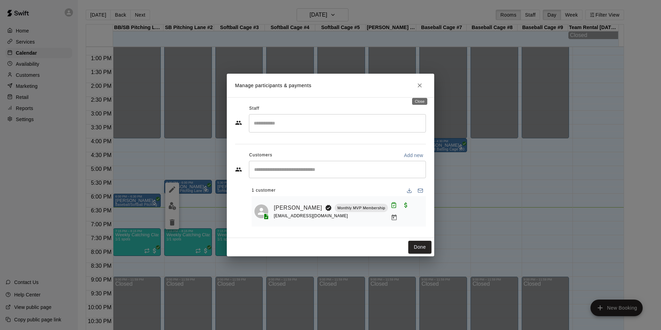
click at [421, 88] on icon "Close" at bounding box center [419, 85] width 7 height 7
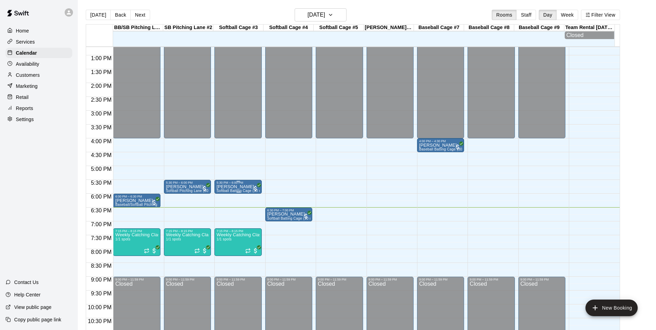
click at [235, 187] on p "[PERSON_NAME]" at bounding box center [238, 187] width 43 height 0
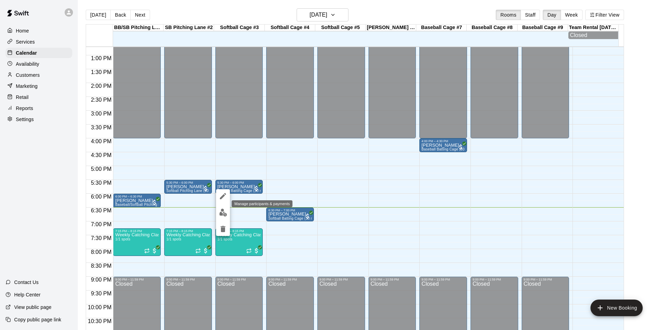
click at [223, 211] on img "edit" at bounding box center [223, 213] width 8 height 8
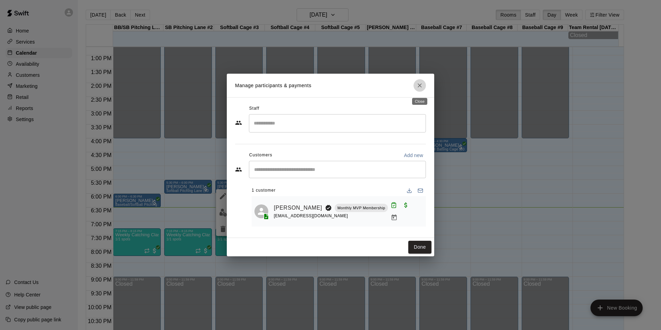
click at [422, 87] on icon "Close" at bounding box center [419, 85] width 7 height 7
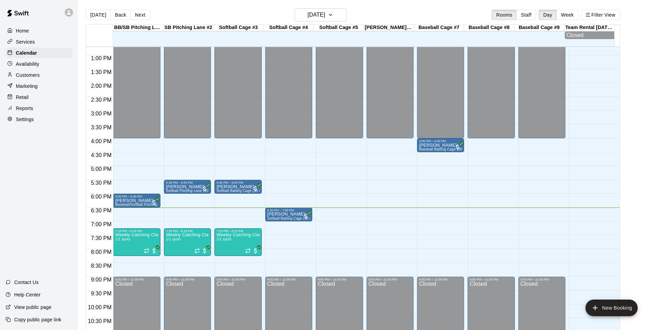
click at [25, 44] on p "Services" at bounding box center [25, 41] width 19 height 7
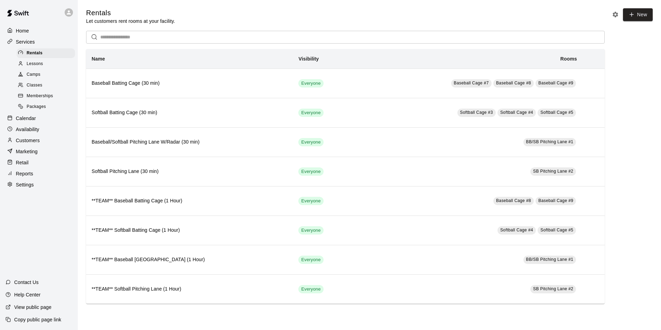
click at [37, 87] on span "Classes" at bounding box center [35, 85] width 16 height 7
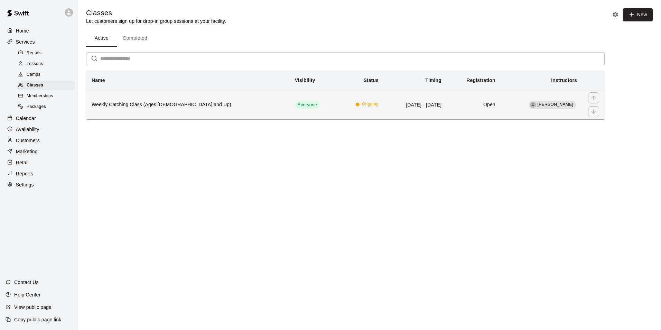
click at [209, 102] on h6 "Weekly Catching Class (Ages [DEMOGRAPHIC_DATA] and Up)" at bounding box center [188, 105] width 192 height 8
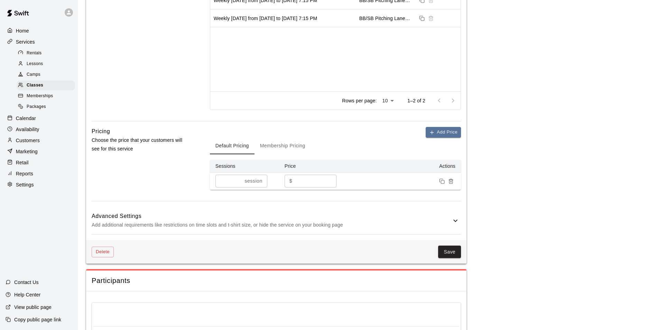
scroll to position [380, 0]
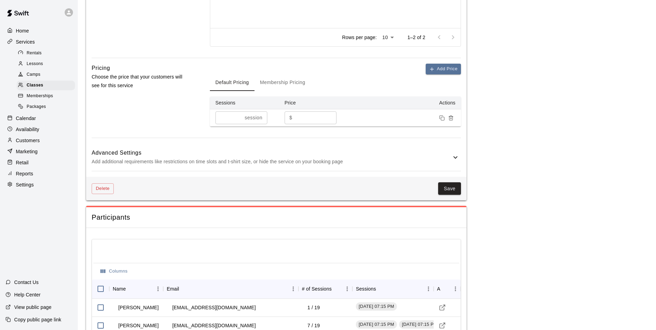
click at [291, 85] on button "Membership Pricing" at bounding box center [283, 82] width 56 height 17
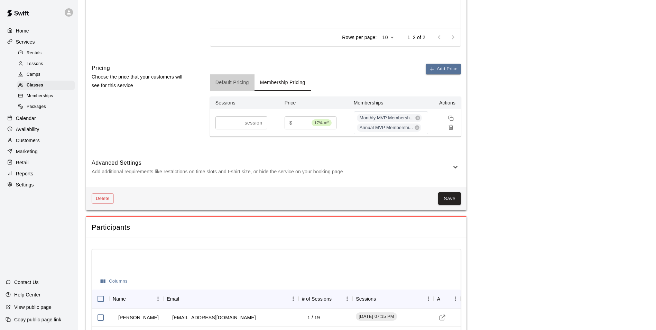
click at [228, 77] on button "Default Pricing" at bounding box center [232, 82] width 45 height 17
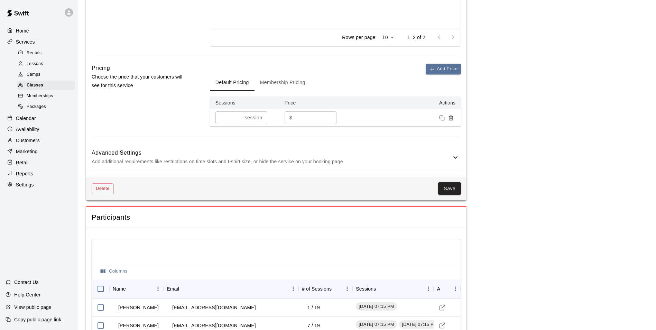
click at [307, 114] on input "**" at bounding box center [316, 117] width 42 height 13
type input "**"
click at [292, 81] on button "Membership Pricing" at bounding box center [283, 82] width 56 height 17
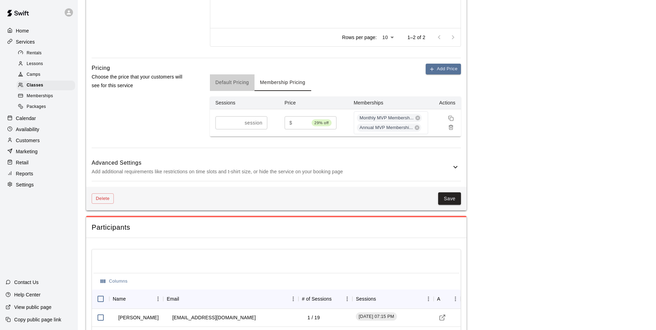
click at [240, 81] on button "Default Pricing" at bounding box center [232, 82] width 45 height 17
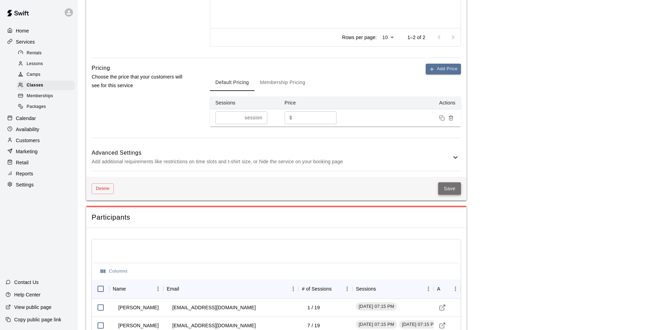
click at [448, 191] on button "Save" at bounding box center [449, 188] width 23 height 13
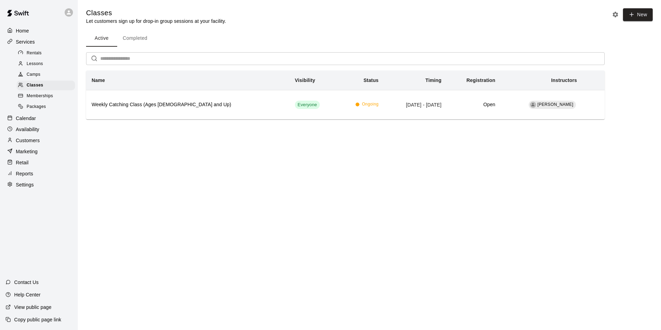
click at [29, 122] on p "Calendar" at bounding box center [26, 118] width 20 height 7
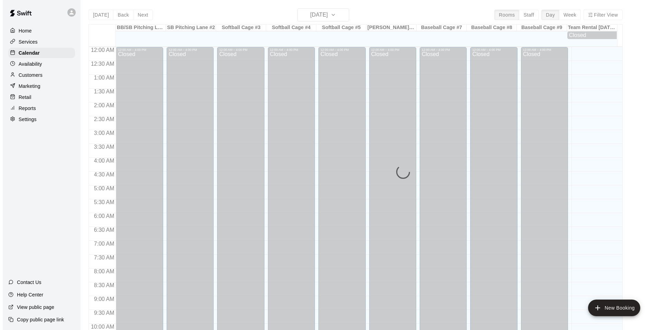
scroll to position [351, 0]
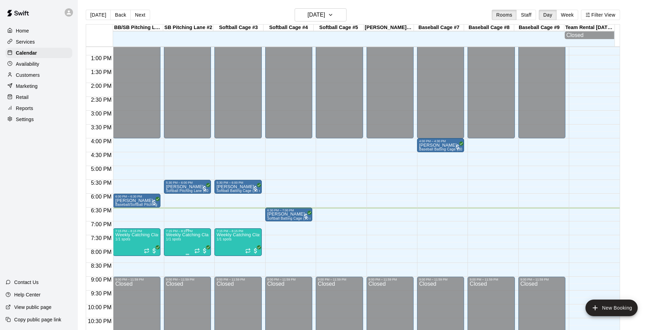
click at [192, 235] on p "Weekly Catching Class (Ages [DEMOGRAPHIC_DATA] and Up)" at bounding box center [187, 235] width 43 height 0
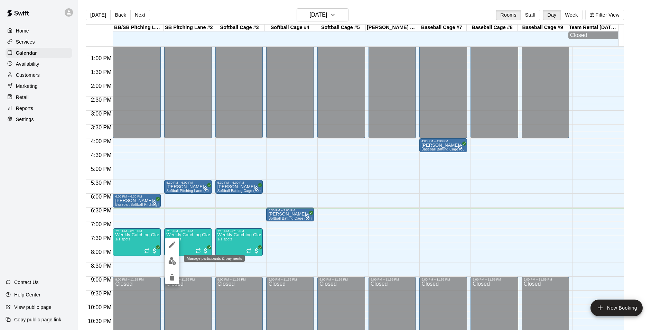
click at [169, 258] on img "edit" at bounding box center [172, 261] width 8 height 8
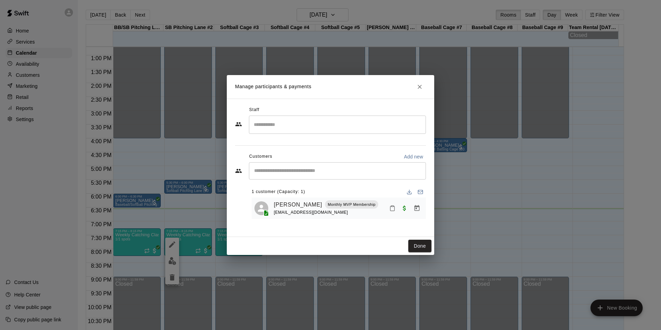
click at [421, 85] on icon "Close" at bounding box center [419, 86] width 7 height 7
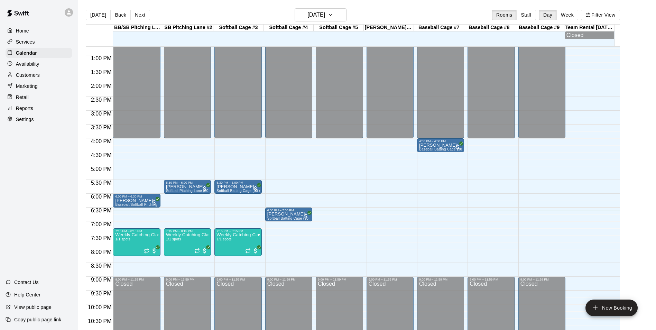
click at [477, 223] on div "12:00 AM – 4:00 PM Closed 9:00 PM – 11:59 PM Closed" at bounding box center [491, 28] width 47 height 664
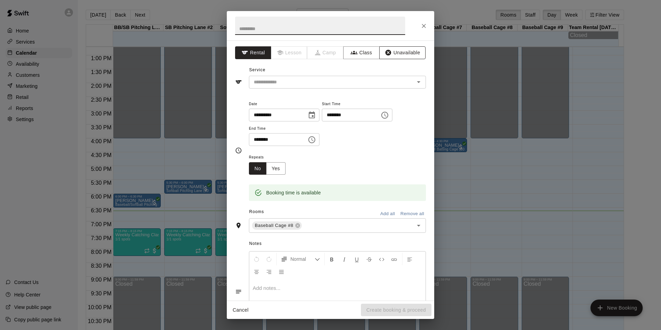
click at [394, 52] on button "Unavailable" at bounding box center [402, 52] width 46 height 13
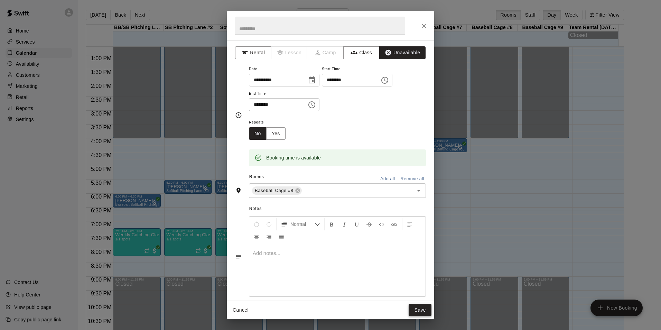
click at [425, 312] on button "Save" at bounding box center [420, 310] width 23 height 13
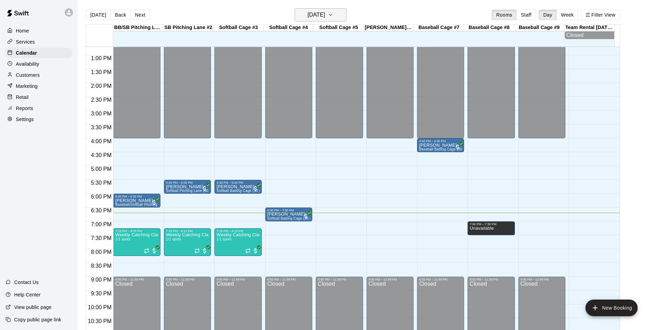
click at [333, 17] on icon "button" at bounding box center [331, 15] width 6 height 8
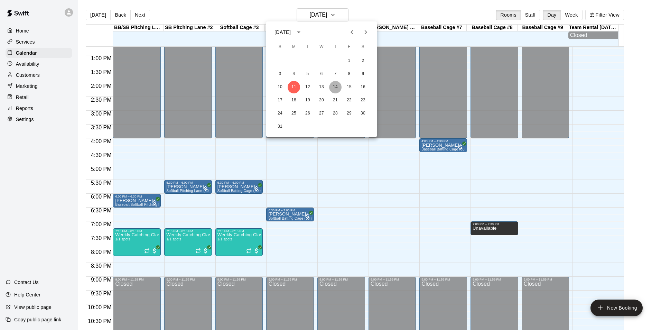
click at [335, 86] on button "14" at bounding box center [335, 87] width 12 height 12
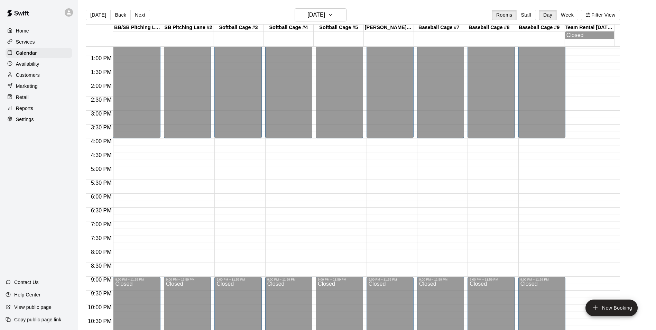
click at [485, 210] on div "12:00 AM – 4:00 PM Closed 9:00 PM – 11:59 PM Closed" at bounding box center [491, 28] width 47 height 664
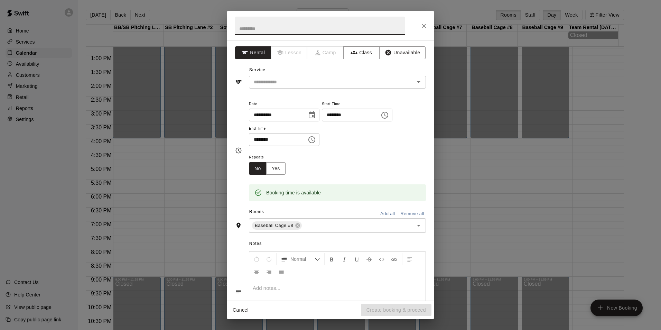
click at [266, 138] on input "********" at bounding box center [275, 139] width 53 height 13
type input "********"
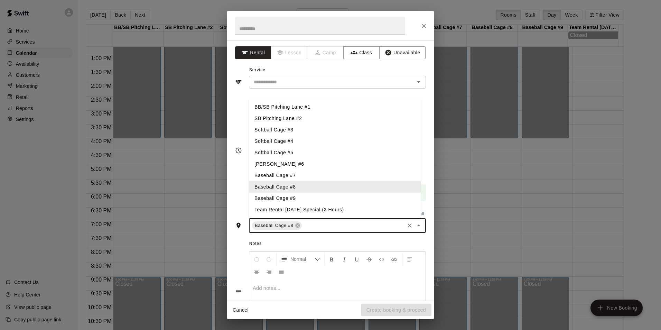
click at [331, 223] on input "text" at bounding box center [353, 225] width 101 height 9
click at [312, 199] on li "Baseball Cage #9" at bounding box center [335, 198] width 172 height 11
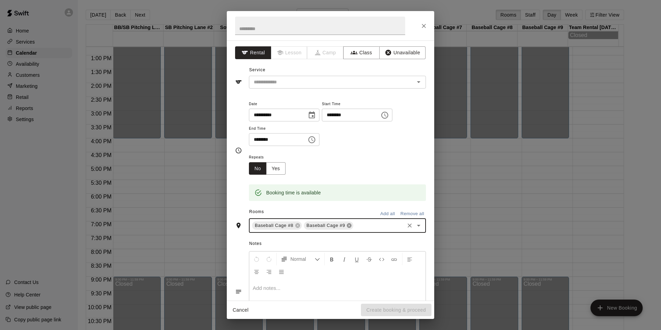
click at [347, 226] on icon at bounding box center [349, 225] width 4 height 4
click at [398, 52] on button "Unavailable" at bounding box center [402, 52] width 46 height 13
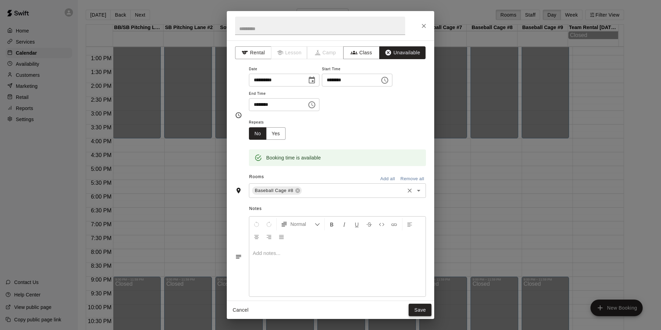
click at [420, 310] on button "Save" at bounding box center [420, 310] width 23 height 13
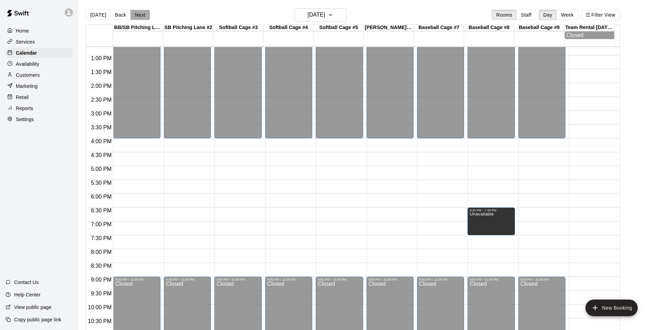
click at [142, 17] on button "Next" at bounding box center [139, 15] width 19 height 10
click at [146, 12] on button "Next" at bounding box center [139, 15] width 19 height 10
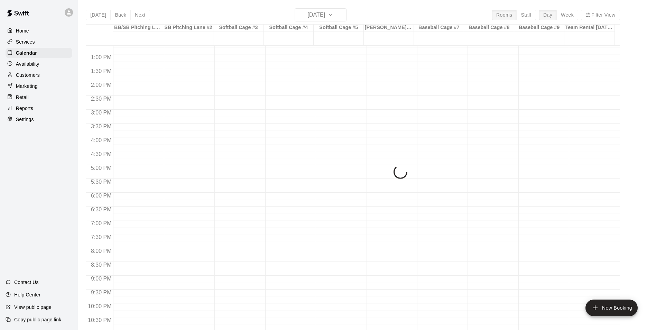
click at [143, 12] on div "[DATE] Back [DATE][DATE] Rooms Staff Day Week Filter View BB/SB [GEOGRAPHIC_DAT…" at bounding box center [353, 173] width 534 height 330
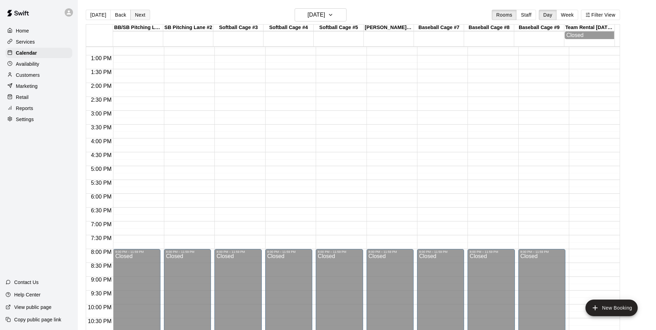
click at [142, 13] on button "Next" at bounding box center [139, 15] width 19 height 10
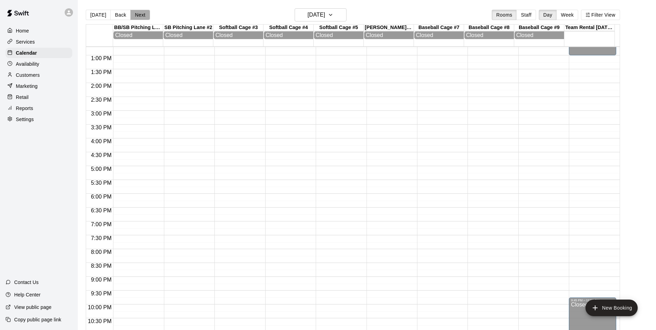
click at [142, 13] on button "Next" at bounding box center [139, 15] width 19 height 10
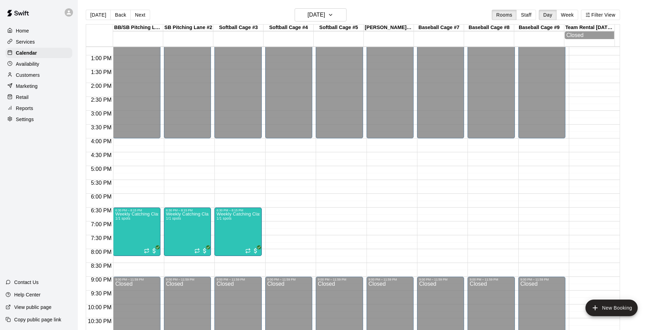
click at [528, 224] on div "12:00 AM – 4:00 PM Closed 9:00 PM – 11:59 PM Closed" at bounding box center [541, 28] width 47 height 664
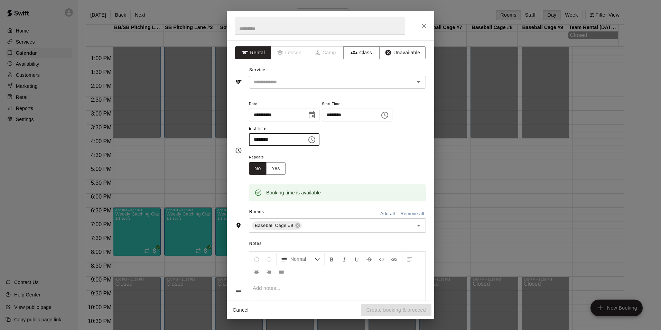
click at [258, 137] on input "********" at bounding box center [275, 139] width 53 height 13
type input "********"
click at [298, 82] on input "text" at bounding box center [327, 82] width 153 height 9
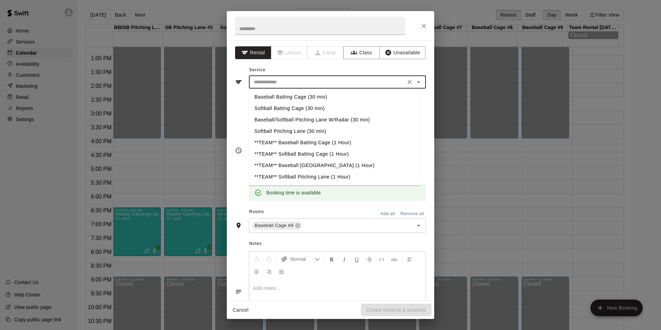
click at [285, 143] on li "**TEAM** Baseball Batting Cage (1 Hour)" at bounding box center [335, 142] width 172 height 11
type input "**********"
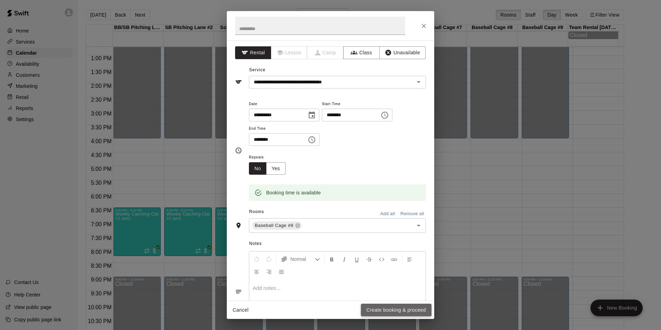
click at [391, 308] on button "Create booking & proceed" at bounding box center [396, 310] width 71 height 13
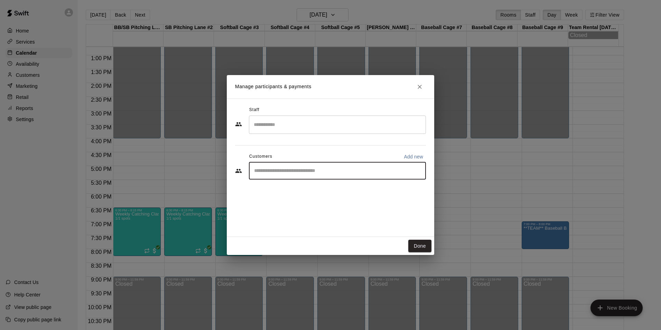
click at [312, 170] on input "Start typing to search customers..." at bounding box center [337, 170] width 171 height 7
type input "****"
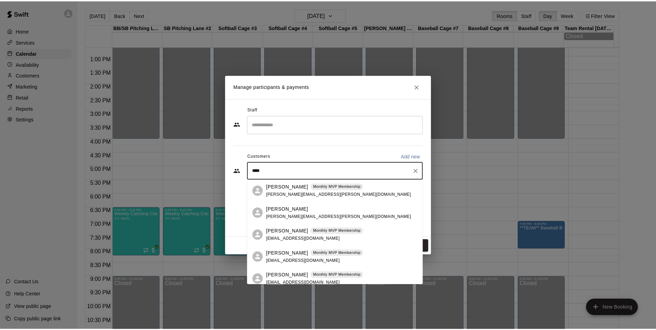
scroll to position [138, 0]
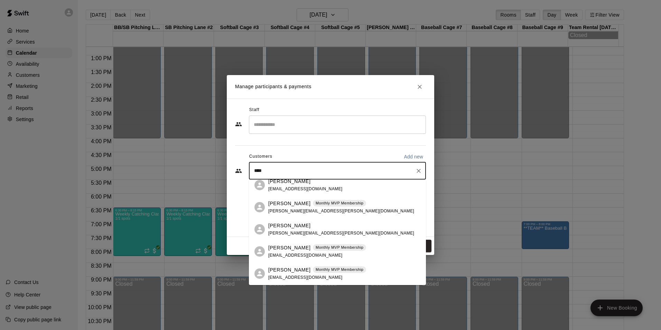
click at [285, 208] on div "[PERSON_NAME] Monthly MVP Membership [PERSON_NAME][EMAIL_ADDRESS][PERSON_NAME][…" at bounding box center [341, 207] width 146 height 15
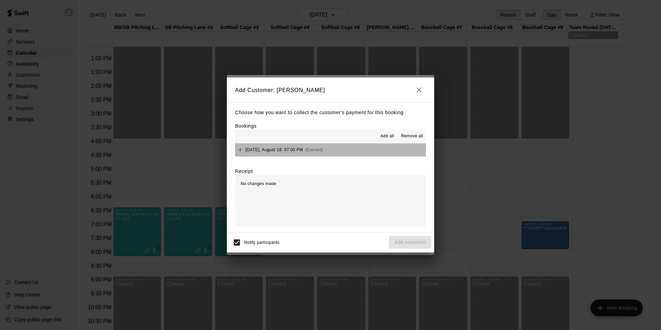
click at [336, 148] on button "[DATE], August 18: 07:00 PM (Current)" at bounding box center [330, 150] width 191 height 13
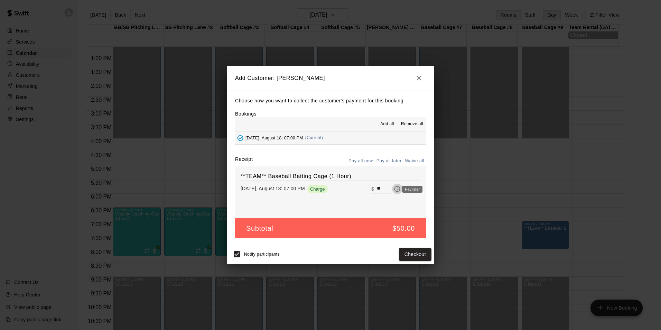
click at [394, 190] on icon "Pay later" at bounding box center [397, 188] width 7 height 7
click at [409, 255] on button "Add customer" at bounding box center [410, 254] width 43 height 13
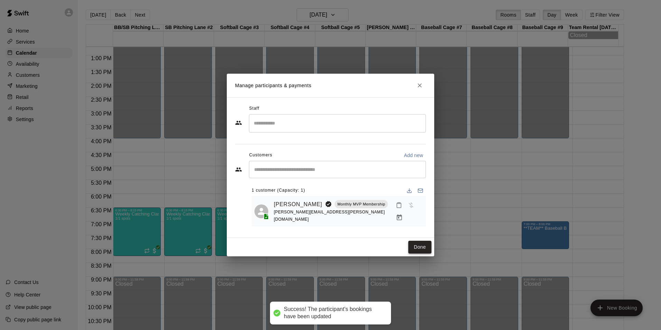
click at [423, 245] on button "Done" at bounding box center [419, 247] width 23 height 13
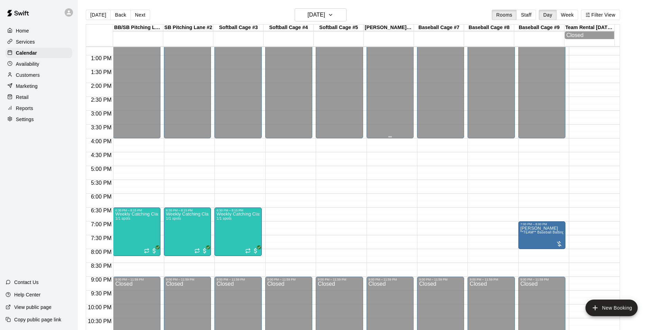
drag, startPoint x: 97, startPoint y: 12, endPoint x: 398, endPoint y: 114, distance: 317.9
click at [96, 12] on button "[DATE]" at bounding box center [98, 15] width 25 height 10
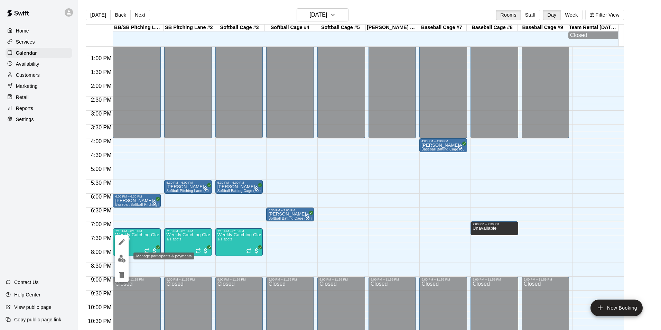
click at [120, 259] on img "edit" at bounding box center [122, 259] width 8 height 8
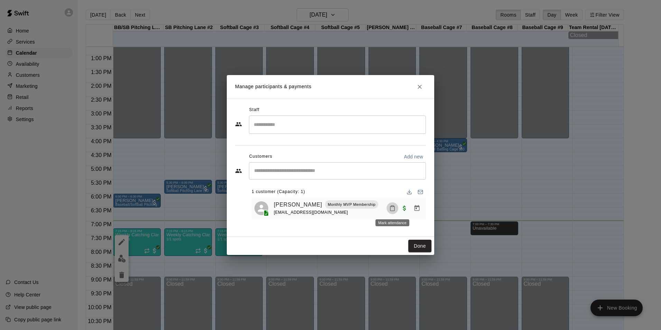
click at [393, 209] on icon "Mark attendance" at bounding box center [392, 208] width 6 height 6
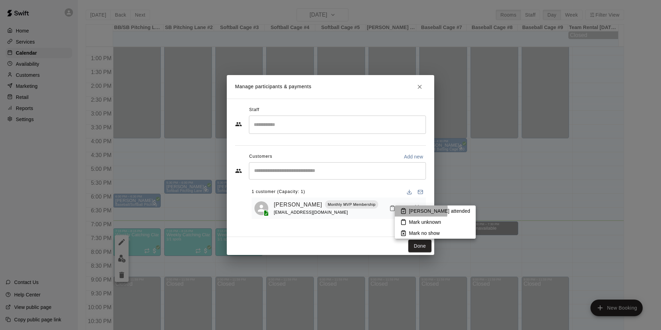
click at [406, 210] on icon at bounding box center [404, 211] width 6 height 6
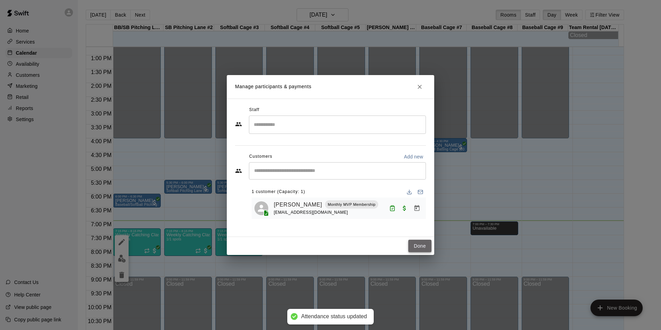
click at [417, 241] on button "Done" at bounding box center [419, 246] width 23 height 13
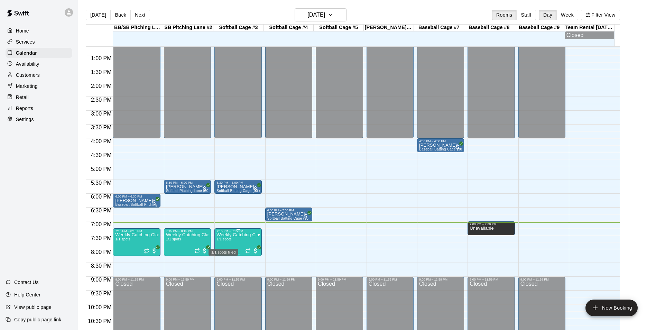
click at [232, 241] on span "1/1 spots" at bounding box center [224, 239] width 15 height 4
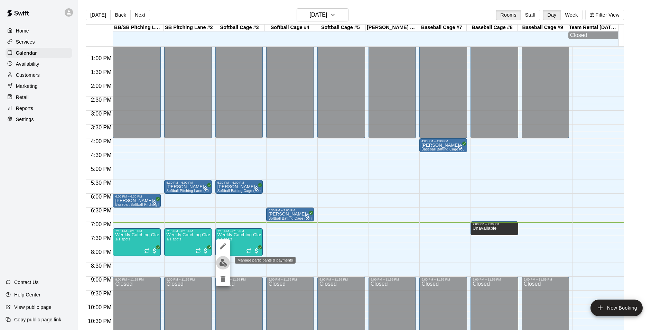
click at [223, 262] on img "edit" at bounding box center [223, 263] width 8 height 8
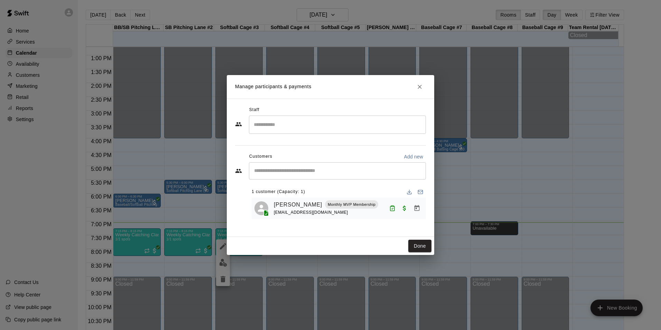
click at [284, 171] on input "Start typing to search customers..." at bounding box center [337, 170] width 171 height 7
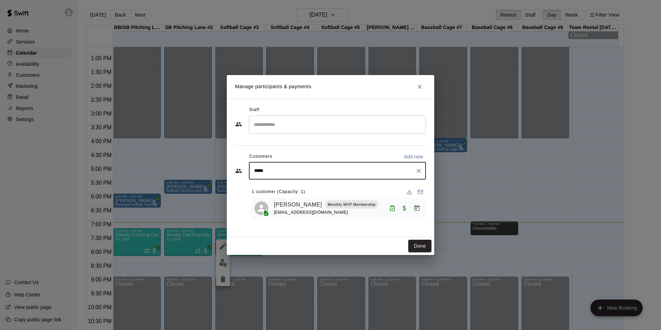
type input "******"
click at [296, 192] on span "[EMAIL_ADDRESS][DOMAIN_NAME]" at bounding box center [305, 194] width 74 height 5
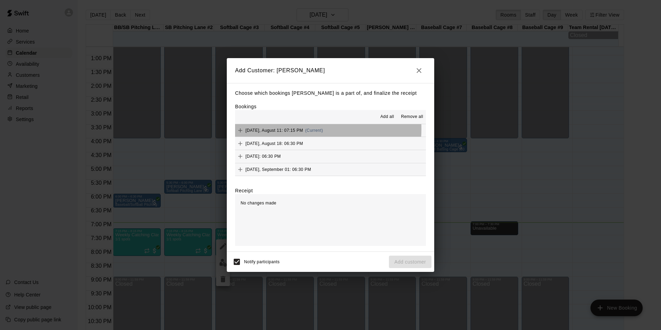
click at [287, 129] on span "[DATE], August 11: 07:15 PM" at bounding box center [275, 130] width 58 height 5
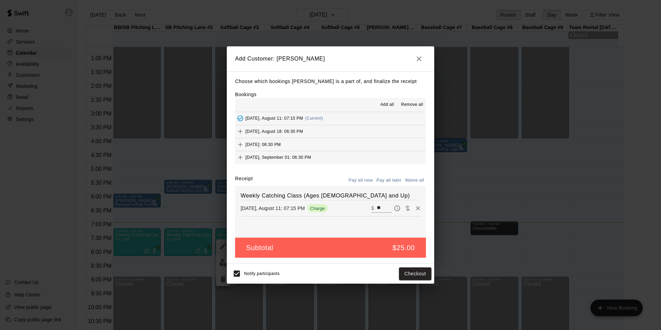
click at [334, 229] on div "Weekly Catching Class (Ages [DEMOGRAPHIC_DATA] and Up) [DATE], August 11: 07:15…" at bounding box center [330, 212] width 191 height 52
click at [412, 276] on button "Checkout" at bounding box center [415, 273] width 33 height 13
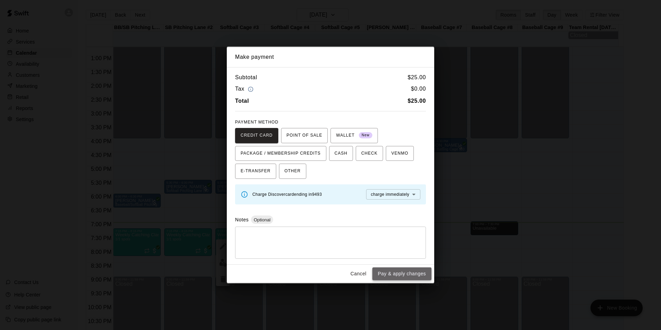
click at [421, 275] on button "Pay & apply changes" at bounding box center [401, 273] width 59 height 13
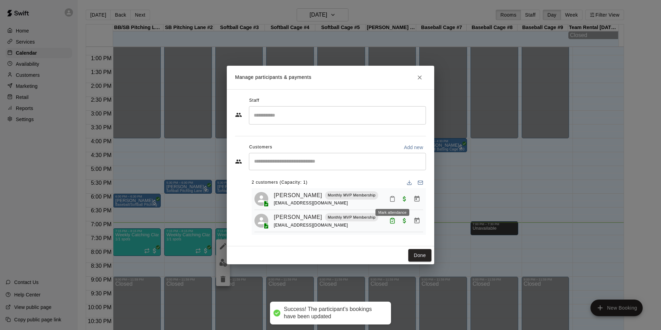
click at [391, 199] on icon "Mark attendance" at bounding box center [392, 199] width 6 height 6
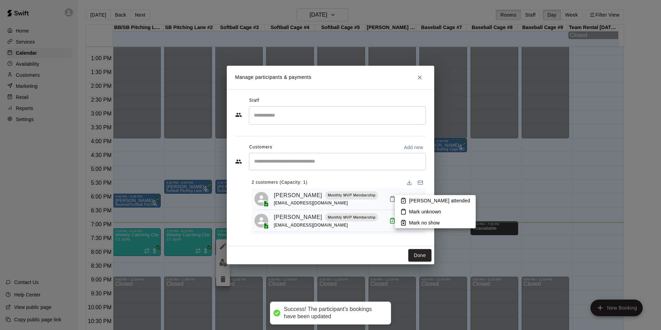
click at [406, 200] on icon at bounding box center [404, 200] width 6 height 6
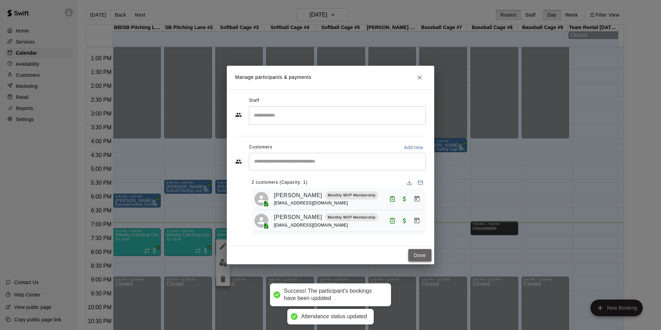
click at [423, 259] on button "Done" at bounding box center [419, 255] width 23 height 13
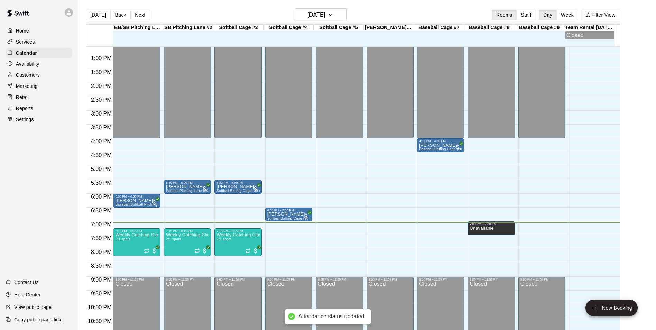
click at [634, 83] on main "[DATE] Back [DATE][DATE] Rooms Staff Day Week Filter View BB/[GEOGRAPHIC_DATA] …" at bounding box center [367, 173] width 573 height 330
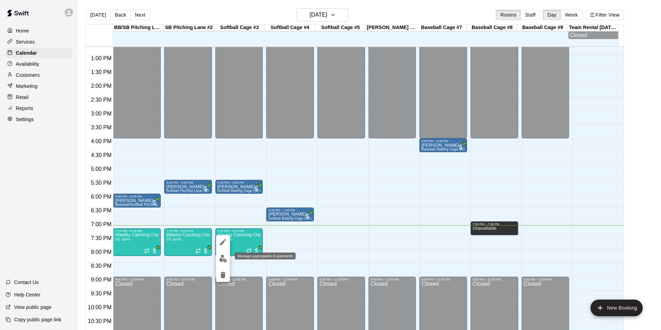
click at [225, 260] on img "edit" at bounding box center [223, 259] width 8 height 8
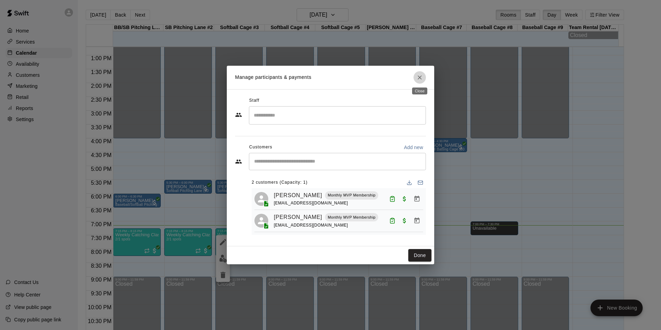
click at [418, 77] on icon "Close" at bounding box center [419, 77] width 7 height 7
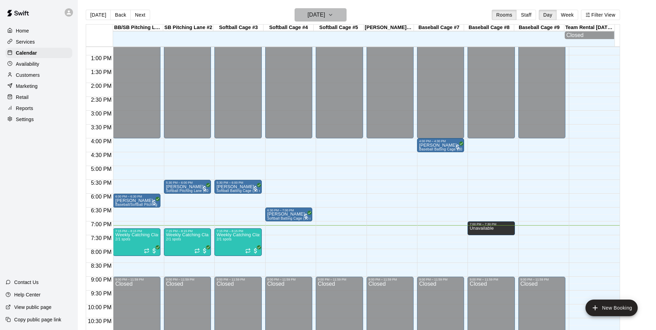
click at [333, 18] on icon "button" at bounding box center [331, 15] width 6 height 8
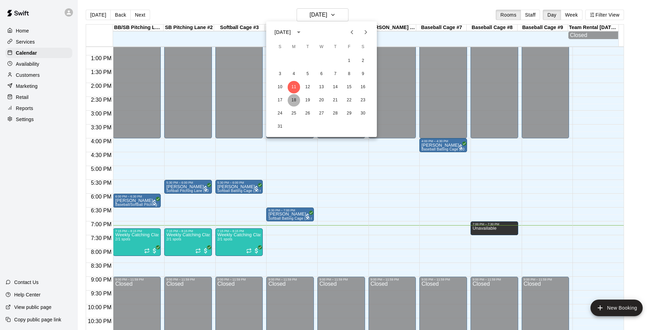
click at [294, 98] on button "18" at bounding box center [294, 100] width 12 height 12
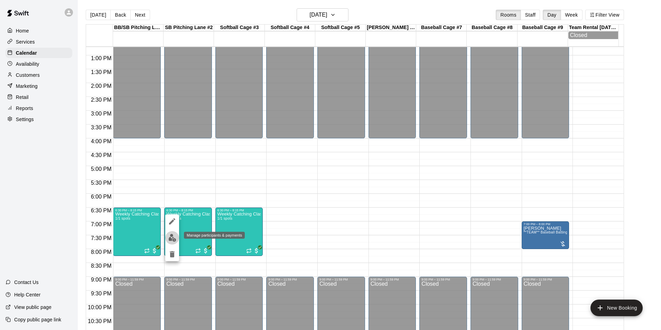
click at [168, 239] on img "edit" at bounding box center [172, 238] width 8 height 8
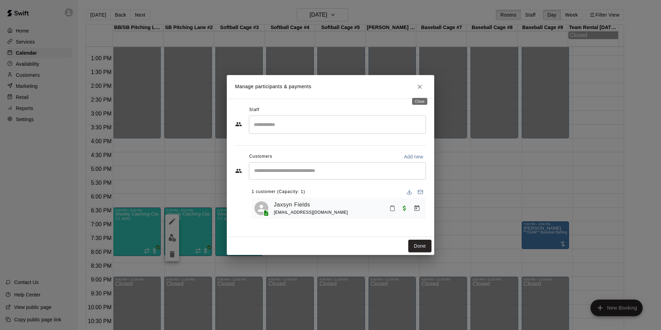
click at [422, 87] on icon "Close" at bounding box center [419, 86] width 7 height 7
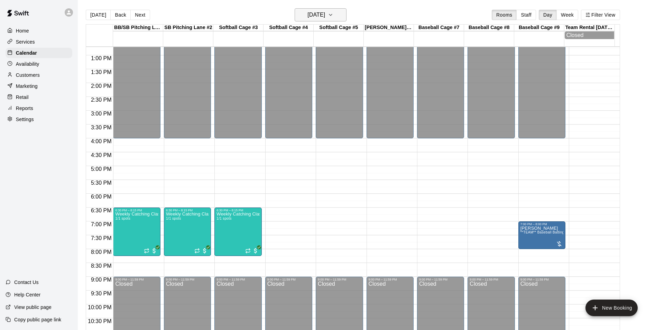
click at [333, 11] on icon "button" at bounding box center [331, 15] width 6 height 8
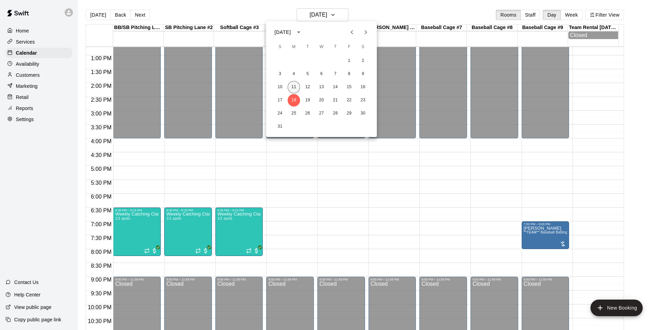
click at [294, 88] on button "11" at bounding box center [294, 87] width 12 height 12
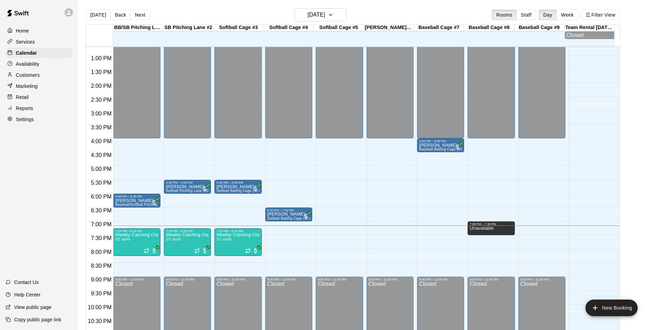
click at [29, 44] on p "Services" at bounding box center [25, 41] width 19 height 7
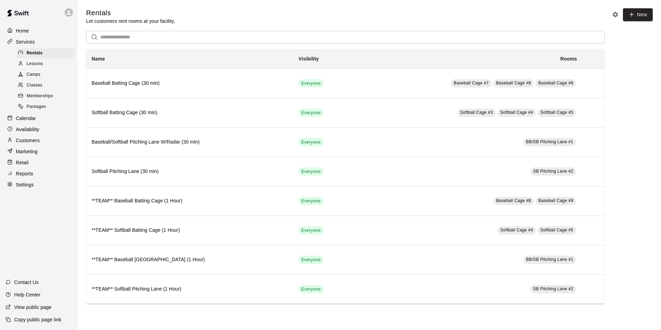
click at [40, 100] on span "Memberships" at bounding box center [40, 96] width 26 height 7
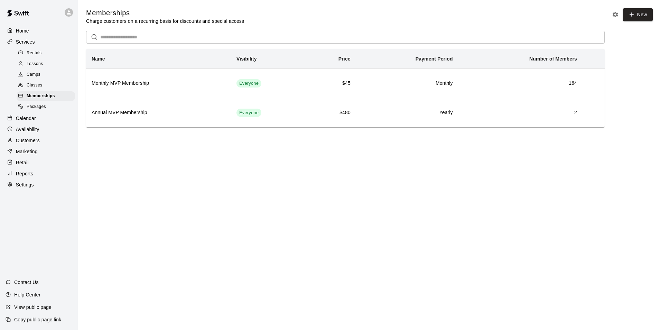
click at [33, 121] on p "Calendar" at bounding box center [26, 118] width 20 height 7
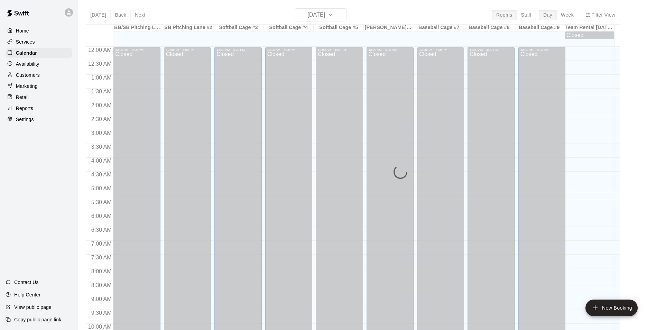
scroll to position [351, 0]
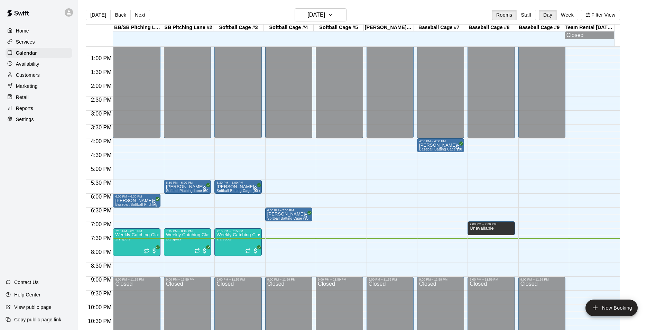
click at [268, 265] on div "12:00 AM – 4:00 PM Closed 6:30 PM – 7:00 PM [PERSON_NAME] Softball Batting Cage…" at bounding box center [288, 28] width 47 height 664
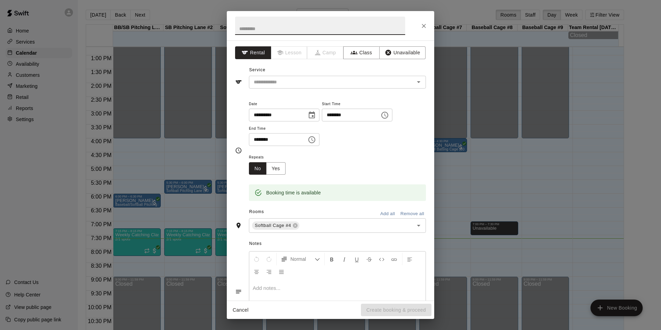
click at [384, 215] on button "Add all" at bounding box center [388, 214] width 22 height 11
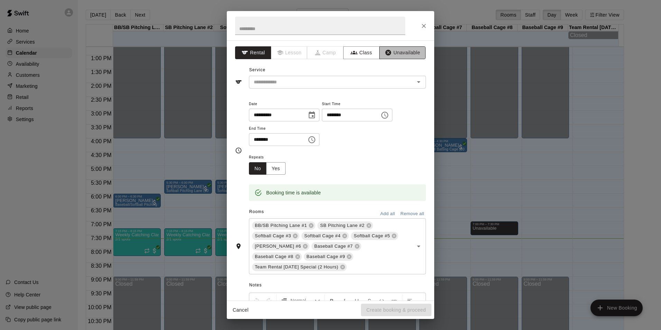
click at [411, 53] on button "Unavailable" at bounding box center [402, 52] width 46 height 13
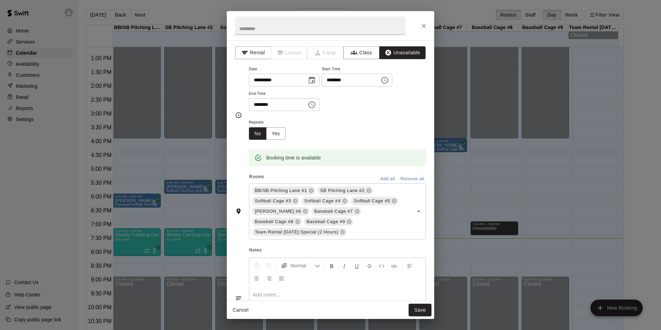
click at [417, 311] on button "Save" at bounding box center [420, 310] width 23 height 13
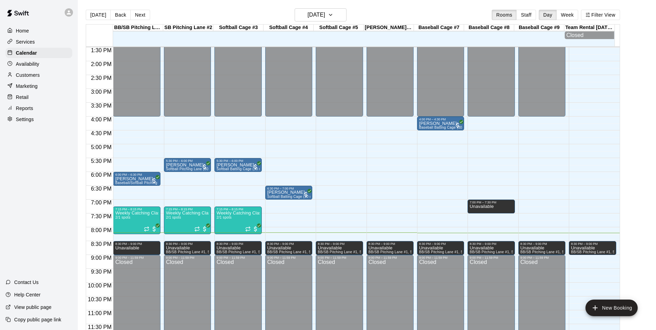
scroll to position [11, 0]
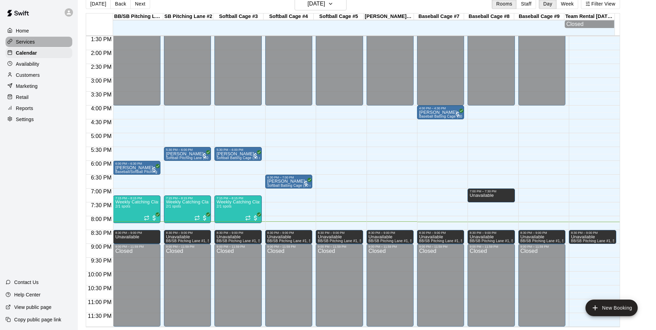
click at [19, 43] on p "Services" at bounding box center [25, 41] width 19 height 7
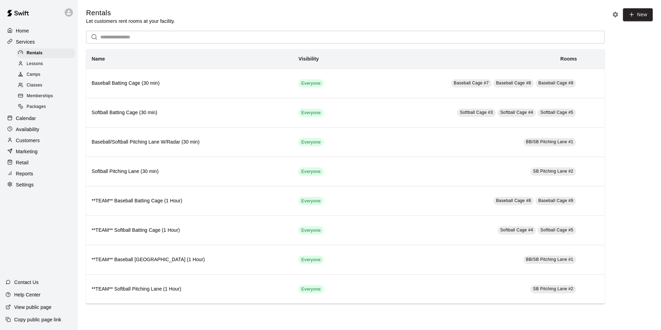
click at [378, 11] on div "Rentals Let customers rent rooms at your facility. New" at bounding box center [369, 16] width 567 height 16
click at [26, 120] on p "Calendar" at bounding box center [26, 118] width 20 height 7
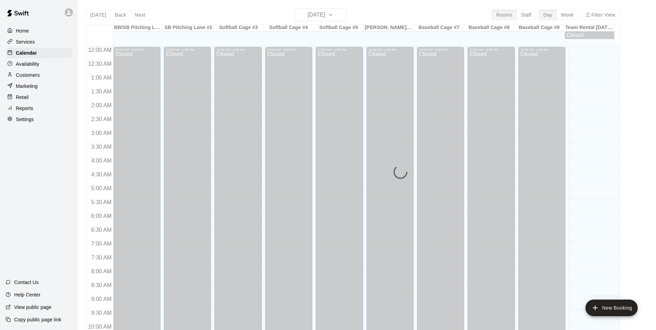
scroll to position [351, 0]
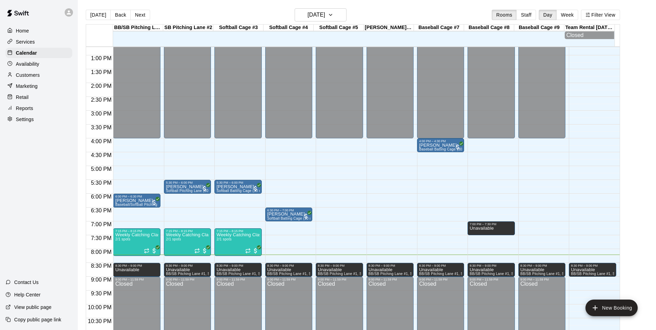
click at [346, 258] on div "12:00 AM – 4:00 PM Closed 8:30 PM – 9:00 PM Unavailable BB/[GEOGRAPHIC_DATA] #1…" at bounding box center [339, 28] width 47 height 664
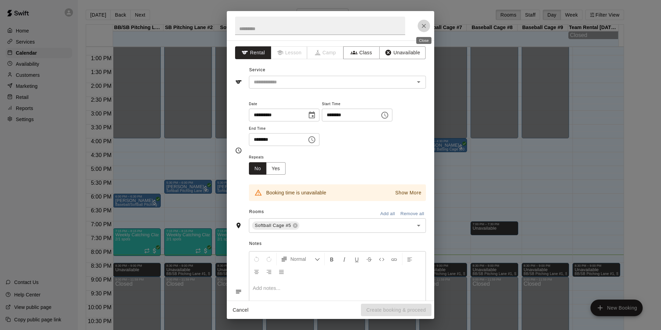
click at [423, 28] on icon "Close" at bounding box center [424, 25] width 7 height 7
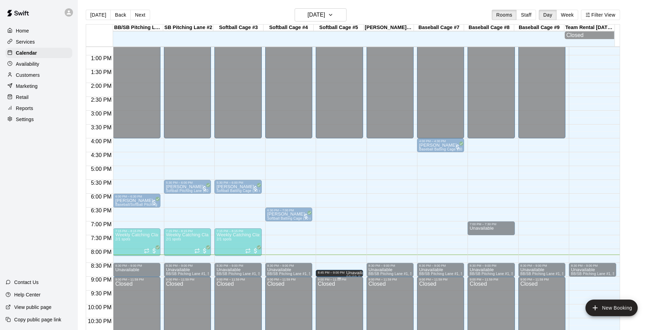
drag, startPoint x: 340, startPoint y: 266, endPoint x: 343, endPoint y: 280, distance: 15.4
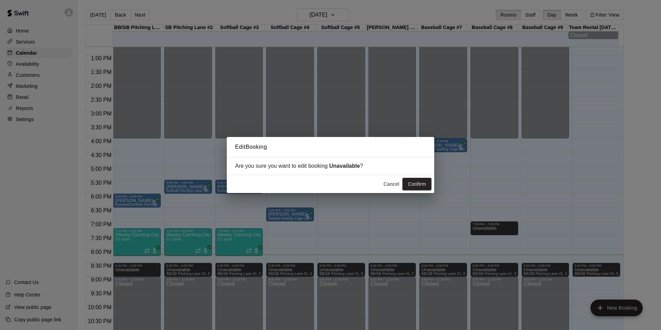
click at [395, 181] on button "Cancel" at bounding box center [391, 184] width 22 height 13
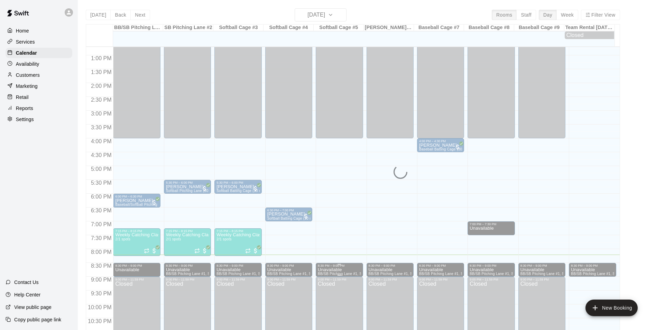
click at [337, 275] on span "BB/SB Pitching Lane #1, SB Pitching Lane #2, Softball Cage #3, Softball Cage #4…" at bounding box center [498, 274] width 360 height 4
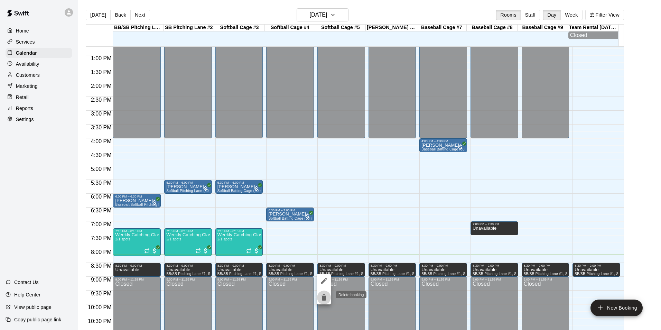
click at [324, 296] on icon "delete" at bounding box center [324, 297] width 5 height 6
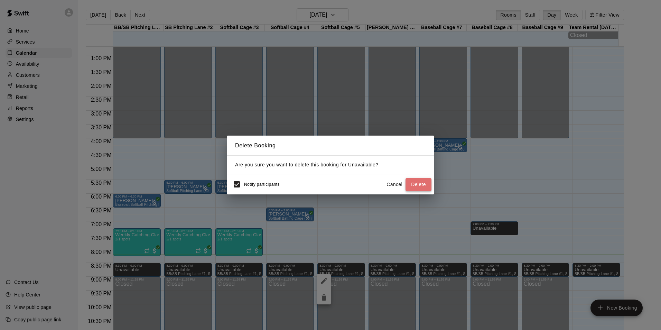
click at [423, 185] on button "Delete" at bounding box center [419, 184] width 26 height 13
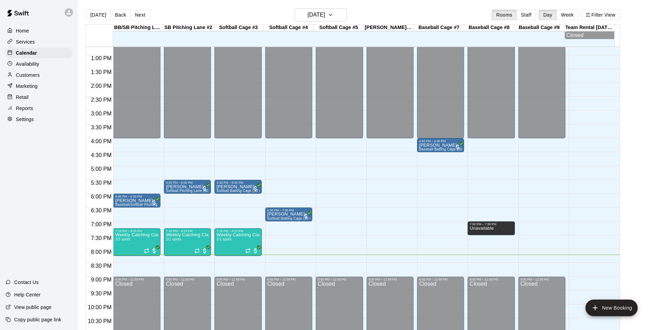
click at [322, 267] on div "12:00 AM – 4:00 PM Closed 9:00 PM – 11:59 PM Closed" at bounding box center [339, 28] width 47 height 664
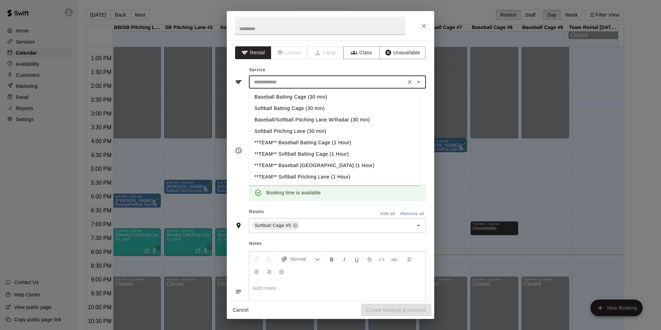
click at [314, 82] on input "text" at bounding box center [327, 82] width 153 height 9
click at [279, 109] on li "Softball Batting Cage (30 min)" at bounding box center [335, 108] width 172 height 11
type input "**********"
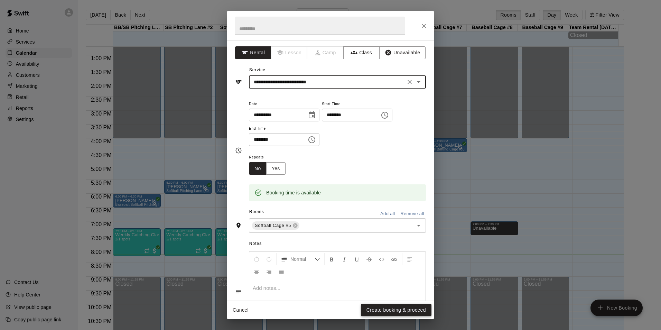
click at [423, 307] on button "Create booking & proceed" at bounding box center [396, 310] width 71 height 13
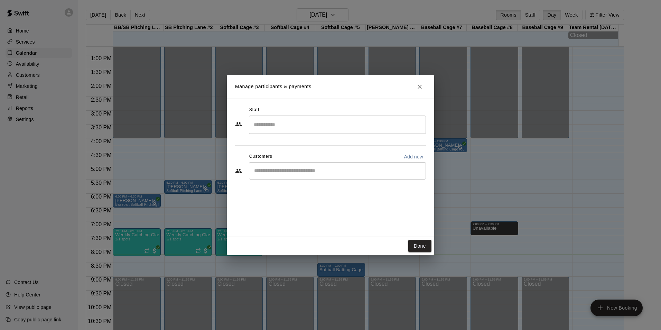
click at [292, 173] on input "Start typing to search customers..." at bounding box center [337, 170] width 171 height 7
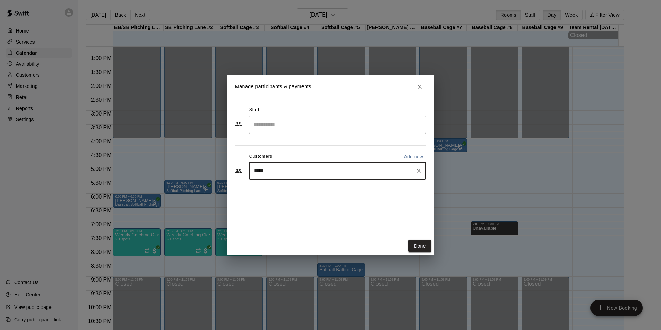
type input "******"
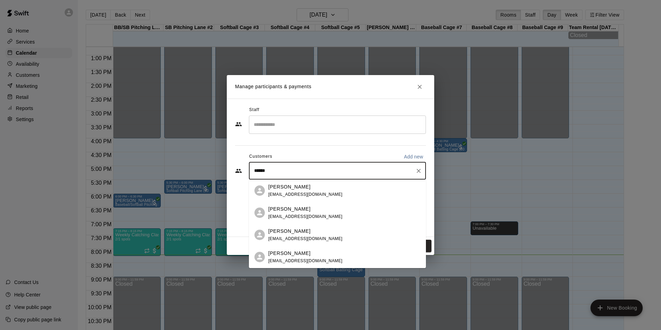
click at [329, 186] on div "[PERSON_NAME] [EMAIL_ADDRESS][DOMAIN_NAME]" at bounding box center [344, 190] width 152 height 15
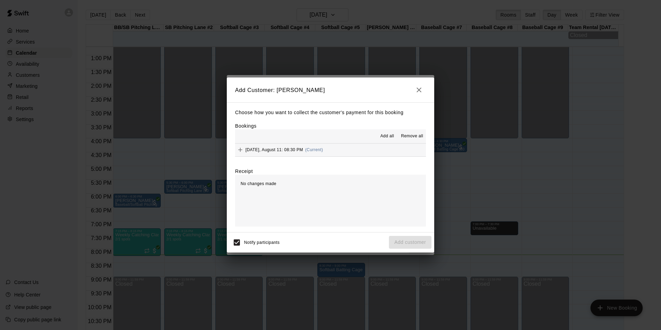
click at [302, 148] on span "[DATE], August 11: 08:30 PM" at bounding box center [275, 149] width 58 height 5
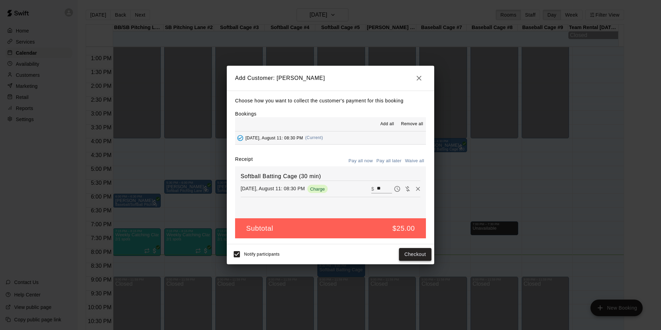
click at [424, 252] on button "Checkout" at bounding box center [415, 254] width 33 height 13
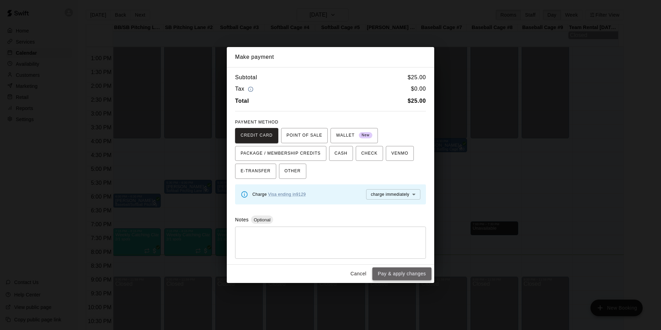
click at [415, 272] on button "Pay & apply changes" at bounding box center [401, 273] width 59 height 13
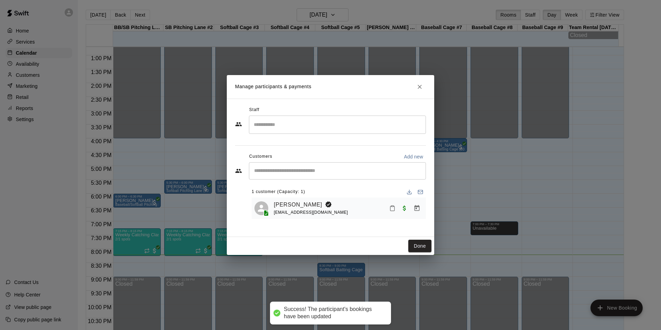
click at [395, 211] on icon "Mark attendance" at bounding box center [392, 208] width 6 height 6
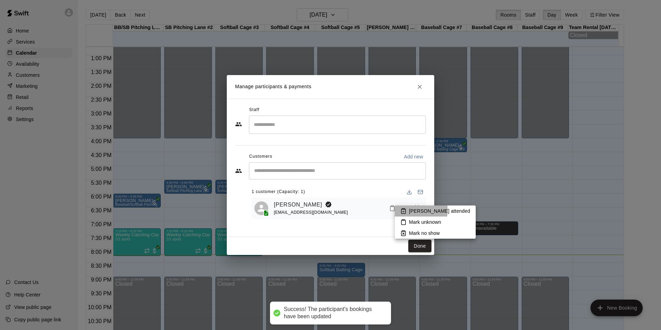
click at [413, 210] on p "[PERSON_NAME] attended" at bounding box center [439, 211] width 61 height 7
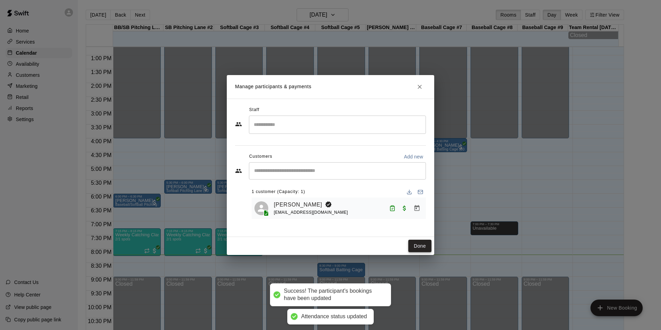
click at [423, 244] on button "Done" at bounding box center [419, 246] width 23 height 13
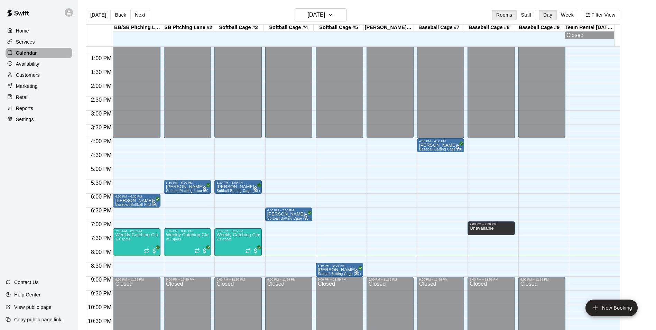
click at [26, 55] on p "Calendar" at bounding box center [26, 52] width 21 height 7
